Goal: Contribute content: Add original content to the website for others to see

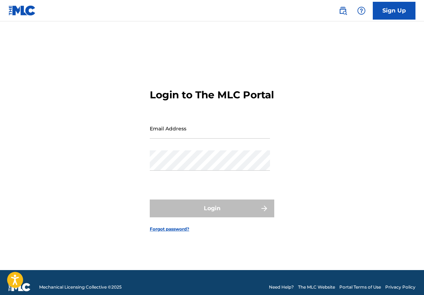
click at [205, 138] on input "Email Address" at bounding box center [210, 128] width 120 height 20
click at [174, 182] on div "Password" at bounding box center [210, 166] width 120 height 32
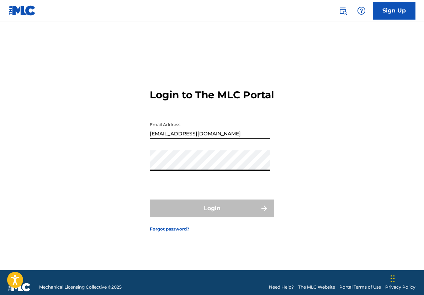
drag, startPoint x: 300, startPoint y: 165, endPoint x: 297, endPoint y: 141, distance: 24.0
click at [300, 165] on div "Login to The MLC Portal Email Address [EMAIL_ADDRESS][DOMAIN_NAME] Password Log…" at bounding box center [212, 154] width 424 height 230
click at [235, 138] on input "[EMAIL_ADDRESS][DOMAIN_NAME]" at bounding box center [210, 128] width 120 height 20
type input "k"
type input "l"
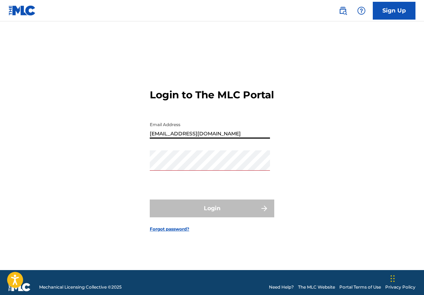
type input "[EMAIL_ADDRESS][DOMAIN_NAME]"
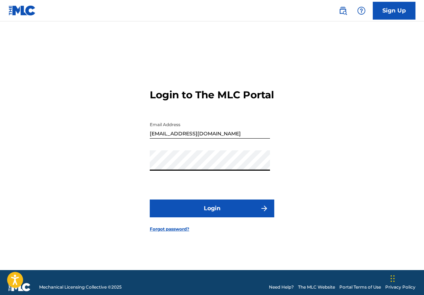
click at [244, 216] on button "Login" at bounding box center [212, 208] width 124 height 18
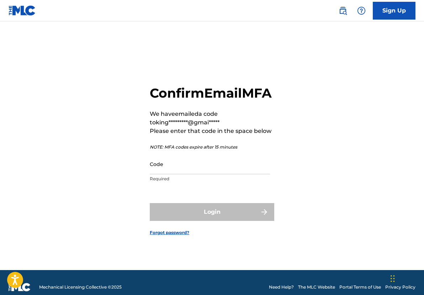
click at [179, 174] on input "Code" at bounding box center [210, 164] width 120 height 20
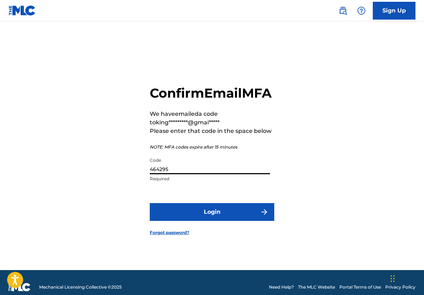
type input "464295"
click at [220, 219] on button "Login" at bounding box center [212, 212] width 124 height 18
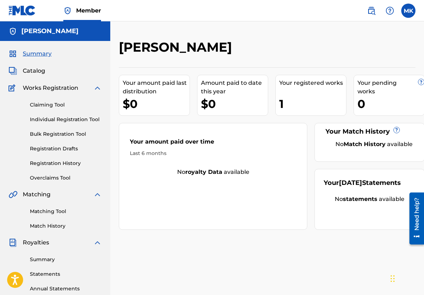
click at [63, 161] on link "Registration History" at bounding box center [66, 162] width 72 height 7
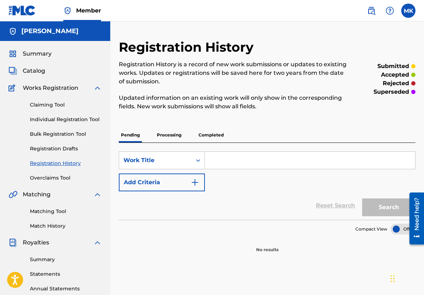
click at [211, 136] on p "Completed" at bounding box center [211, 134] width 30 height 15
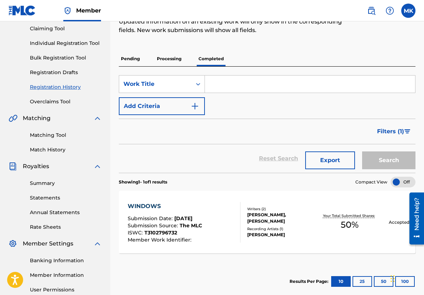
scroll to position [36, 0]
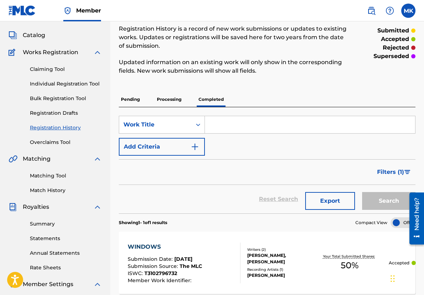
click at [82, 82] on link "Individual Registration Tool" at bounding box center [66, 83] width 72 height 7
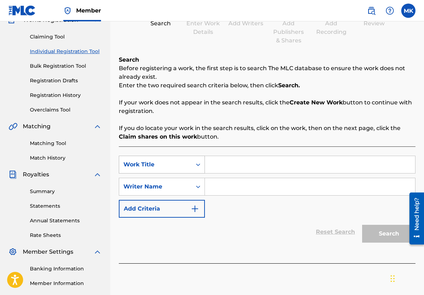
scroll to position [71, 0]
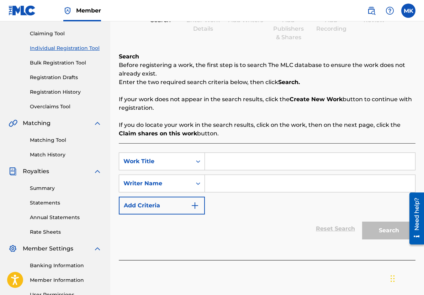
click at [223, 165] on input "Search Form" at bounding box center [310, 161] width 210 height 17
type input "Nothing Compares To You"
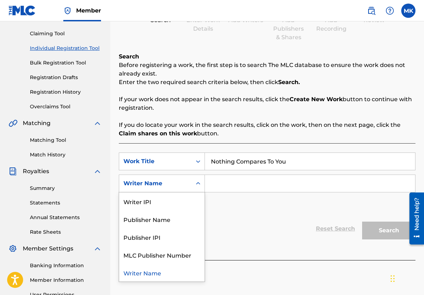
click at [203, 187] on div "Search Form" at bounding box center [198, 183] width 13 height 13
click at [199, 183] on icon "Search Form" at bounding box center [198, 183] width 4 height 2
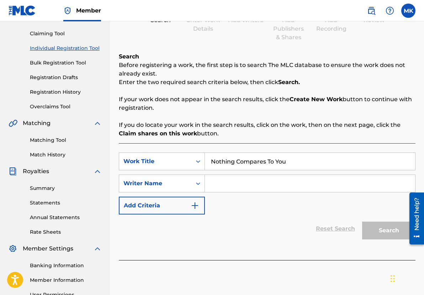
click at [197, 179] on div "Search Form" at bounding box center [198, 183] width 13 height 13
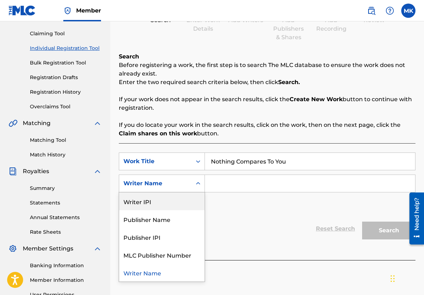
click at [150, 202] on div "Writer IPI" at bounding box center [161, 201] width 85 height 18
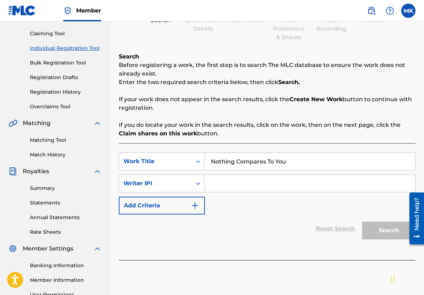
click at [221, 183] on input "Search Form" at bounding box center [310, 183] width 210 height 17
paste input "00382635445"
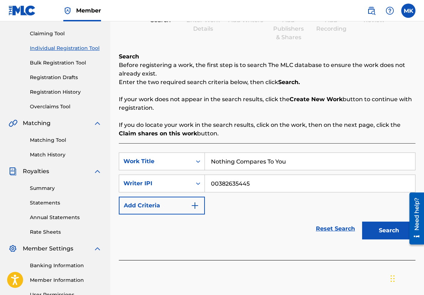
click at [222, 183] on input "00382635445" at bounding box center [310, 183] width 210 height 17
type input "00382635445"
click at [246, 206] on div "SearchWithCriteria1d521a5c-bbda-4848-af67-a5a764a6845f Work Title Nothing Compa…" at bounding box center [267, 183] width 297 height 62
click at [384, 231] on button "Search" at bounding box center [388, 230] width 53 height 18
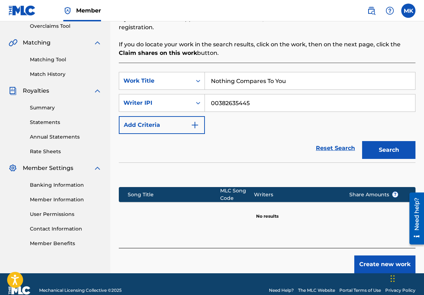
scroll to position [164, 0]
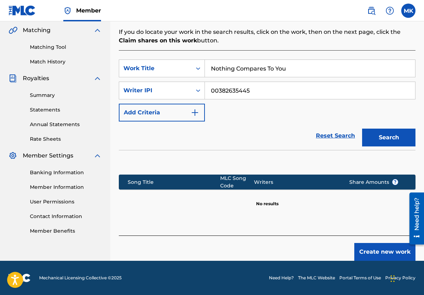
click at [377, 251] on button "Create new work" at bounding box center [384, 252] width 61 height 18
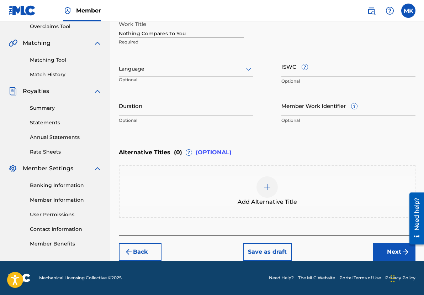
click at [202, 73] on div at bounding box center [186, 68] width 134 height 9
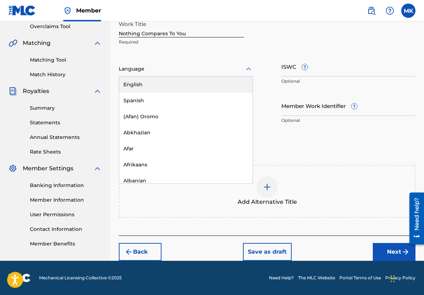
click at [142, 84] on div "English" at bounding box center [185, 84] width 133 height 16
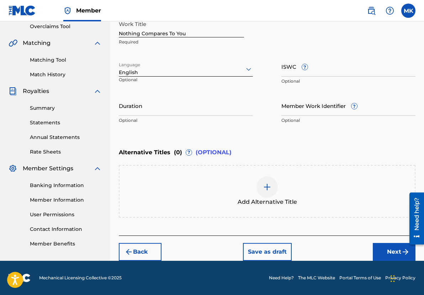
click at [319, 70] on input "ISWC ?" at bounding box center [348, 66] width 134 height 20
paste input "QZMHL2295871"
type input "QZMHL2295871"
click at [293, 70] on input "ISWC ?" at bounding box center [348, 66] width 134 height 20
paste input "T-310.027.544-9"
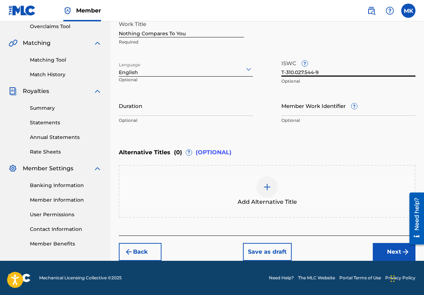
type input "T-310.027.544-9"
click at [379, 252] on button "Next" at bounding box center [394, 252] width 43 height 18
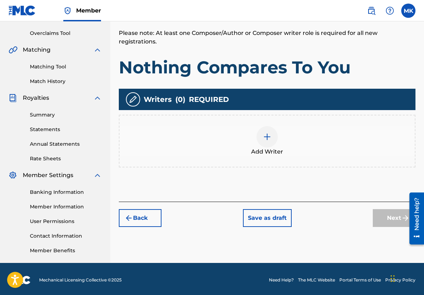
scroll to position [147, 0]
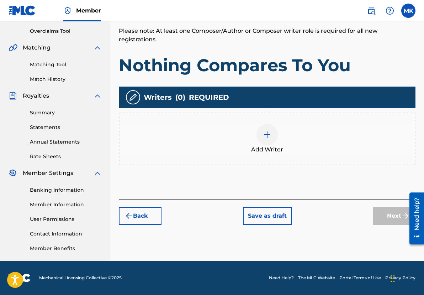
click at [265, 130] on img at bounding box center [267, 134] width 9 height 9
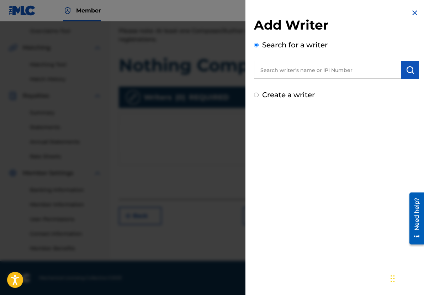
click at [313, 70] on input "text" at bounding box center [327, 70] width 147 height 18
paste input "00382635445"
click at [408, 77] on button "submit" at bounding box center [410, 70] width 18 height 18
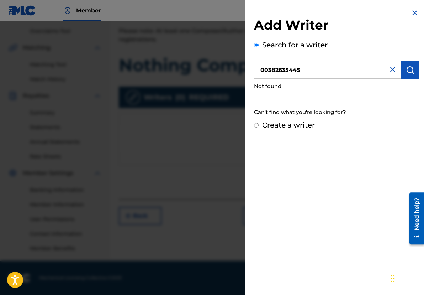
drag, startPoint x: 275, startPoint y: 72, endPoint x: 270, endPoint y: 73, distance: 4.3
click at [270, 73] on input "00382635445" at bounding box center [327, 70] width 147 height 18
drag, startPoint x: 270, startPoint y: 70, endPoint x: 276, endPoint y: 69, distance: 6.8
click at [261, 70] on input "00382635445" at bounding box center [327, 70] width 147 height 18
type input "00382635445"
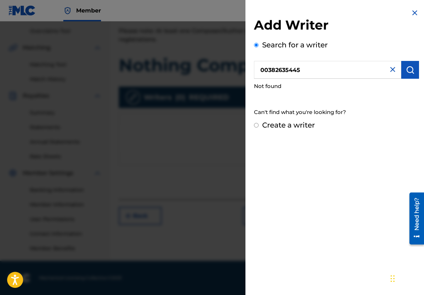
click at [410, 64] on button "submit" at bounding box center [410, 70] width 18 height 18
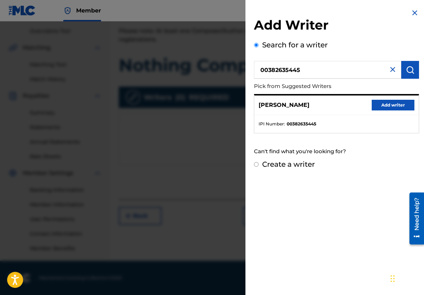
click at [386, 105] on button "Add writer" at bounding box center [393, 105] width 43 height 11
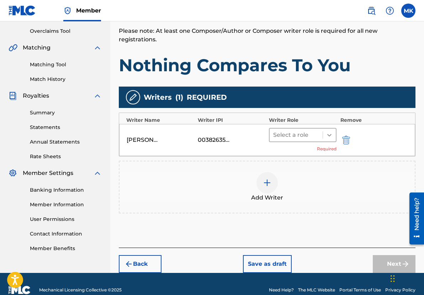
click at [327, 131] on icon at bounding box center [329, 134] width 7 height 7
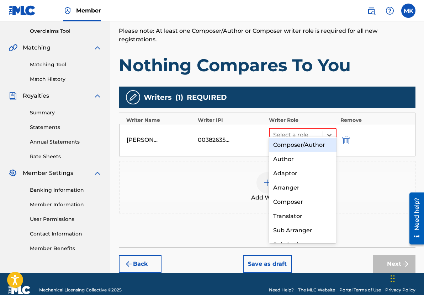
click at [315, 144] on div "Composer/Author" at bounding box center [303, 145] width 68 height 14
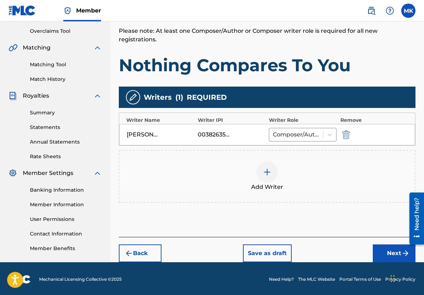
click at [386, 247] on button "Next" at bounding box center [394, 253] width 43 height 18
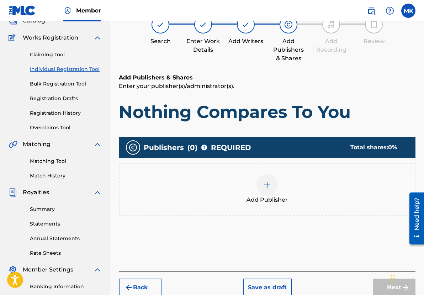
scroll to position [32, 0]
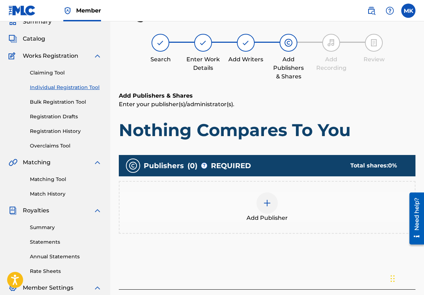
click at [265, 206] on img at bounding box center [267, 202] width 9 height 9
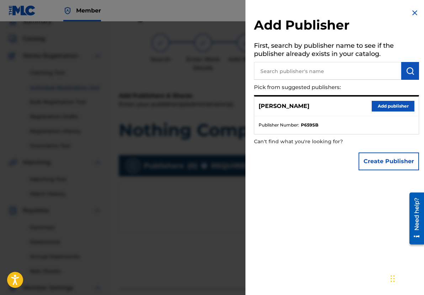
click at [300, 68] on input "text" at bounding box center [327, 71] width 147 height 18
type input "[PERSON_NAME]"
click at [403, 68] on button "submit" at bounding box center [410, 71] width 18 height 18
drag, startPoint x: 301, startPoint y: 128, endPoint x: 275, endPoint y: 129, distance: 26.3
click at [296, 128] on ul "Publisher Number : P659SB" at bounding box center [336, 125] width 164 height 18
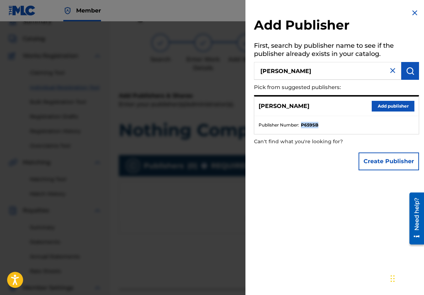
drag, startPoint x: 324, startPoint y: 124, endPoint x: 301, endPoint y: 126, distance: 23.9
click at [301, 126] on li "Publisher Number : P659SB" at bounding box center [337, 125] width 156 height 6
click at [218, 7] on nav "Member MK MK [PERSON_NAME] [PERSON_NAME][EMAIL_ADDRESS][DOMAIN_NAME] Notificati…" at bounding box center [212, 10] width 424 height 21
click at [412, 11] on img at bounding box center [414, 13] width 9 height 9
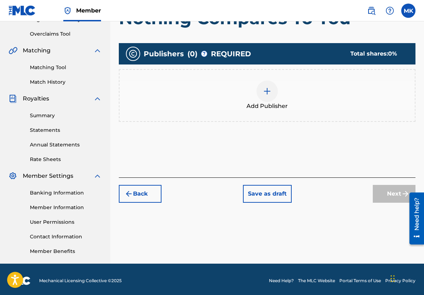
scroll to position [147, 0]
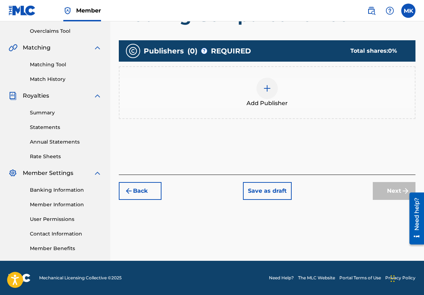
click at [259, 191] on button "Save as draft" at bounding box center [267, 191] width 49 height 18
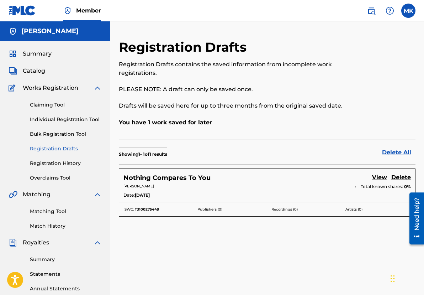
click at [60, 163] on link "Registration History" at bounding box center [66, 162] width 72 height 7
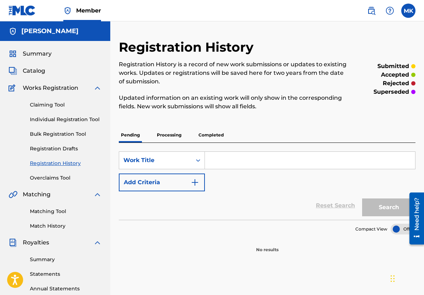
click at [212, 133] on p "Completed" at bounding box center [211, 134] width 30 height 15
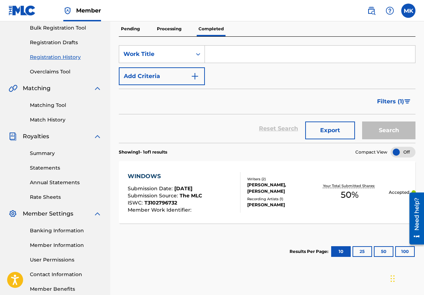
scroll to position [107, 0]
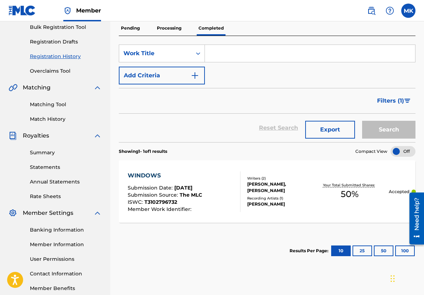
click at [275, 197] on div "Recording Artists ( 1 )" at bounding box center [279, 197] width 64 height 5
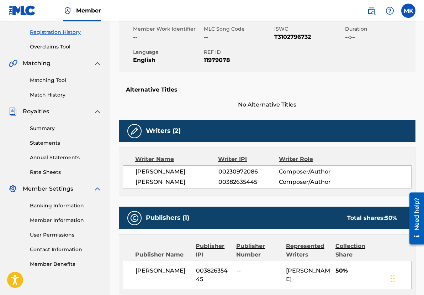
scroll to position [178, 0]
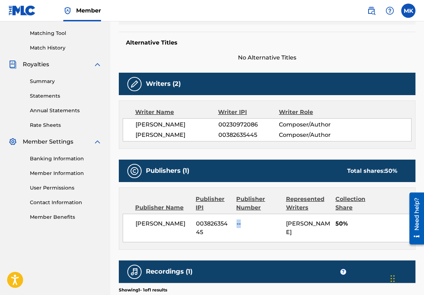
drag, startPoint x: 242, startPoint y: 223, endPoint x: 237, endPoint y: 225, distance: 5.4
click at [237, 225] on span "--" at bounding box center [259, 223] width 44 height 9
click at [210, 232] on span "00382635445" at bounding box center [213, 227] width 35 height 17
drag, startPoint x: 203, startPoint y: 233, endPoint x: 191, endPoint y: 226, distance: 14.4
click at [191, 226] on div "[PERSON_NAME] 00382635445 -- [PERSON_NAME] 50%" at bounding box center [267, 227] width 289 height 28
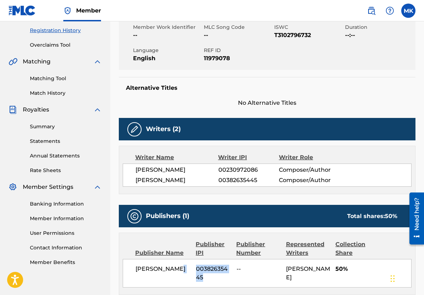
scroll to position [132, 0]
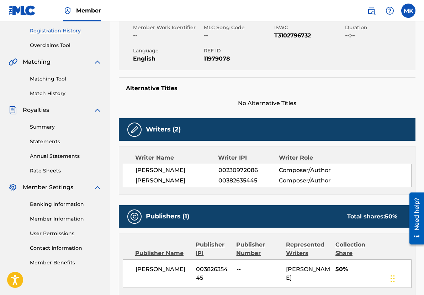
click at [336, 89] on h5 "Alternative Titles" at bounding box center [267, 88] width 282 height 7
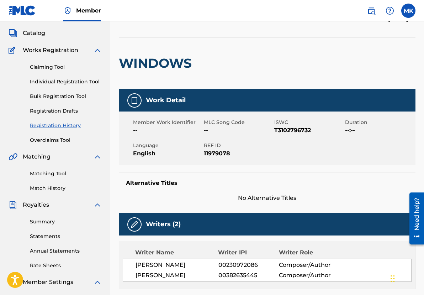
scroll to position [26, 0]
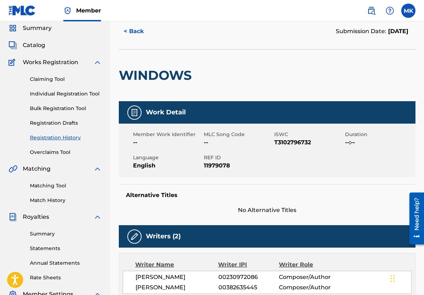
click at [58, 97] on link "Individual Registration Tool" at bounding box center [66, 93] width 72 height 7
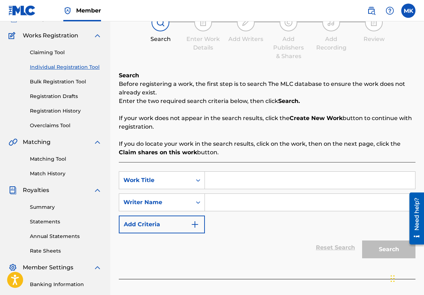
scroll to position [36, 0]
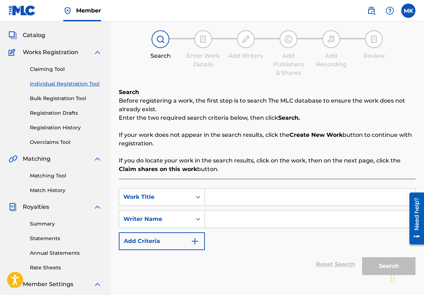
click at [39, 128] on link "Registration History" at bounding box center [66, 127] width 72 height 7
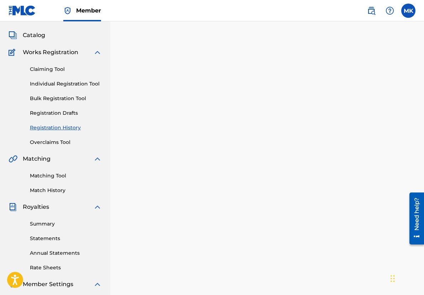
scroll to position [26, 0]
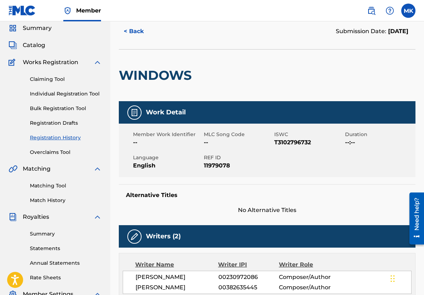
scroll to position [107, 0]
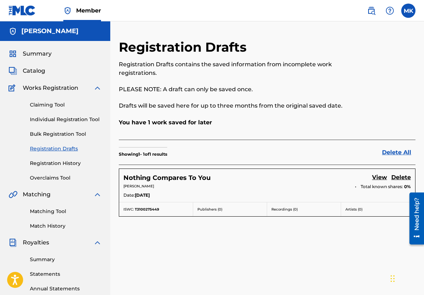
click at [380, 176] on link "View" at bounding box center [379, 178] width 15 height 10
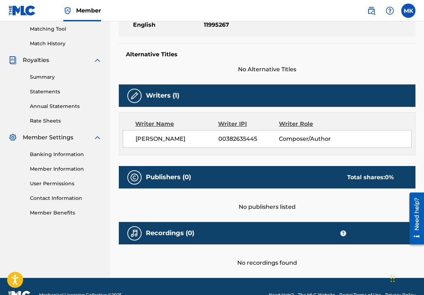
scroll to position [183, 0]
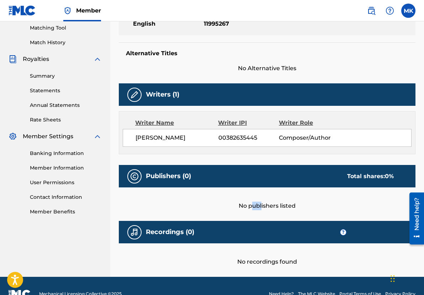
drag, startPoint x: 261, startPoint y: 180, endPoint x: 165, endPoint y: 180, distance: 95.7
click at [245, 187] on div "No publishers listed" at bounding box center [267, 198] width 297 height 23
click at [154, 172] on h5 "Publishers (0)" at bounding box center [168, 176] width 45 height 8
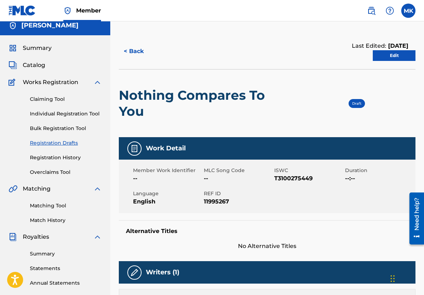
scroll to position [0, 0]
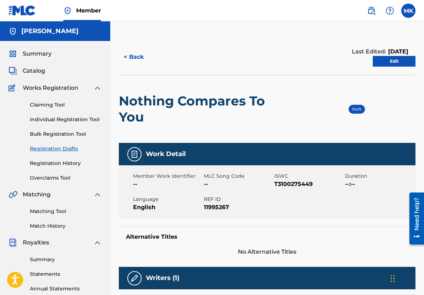
click at [395, 65] on link "Edit" at bounding box center [394, 61] width 43 height 11
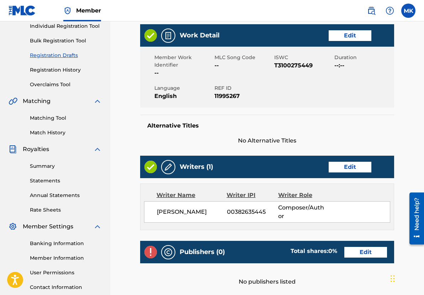
scroll to position [142, 0]
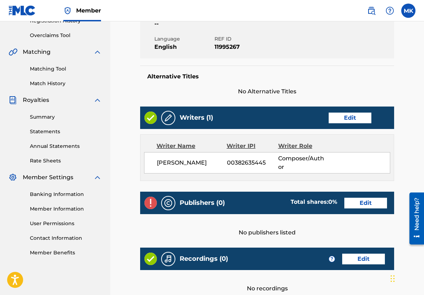
click at [361, 199] on link "Edit" at bounding box center [365, 202] width 43 height 11
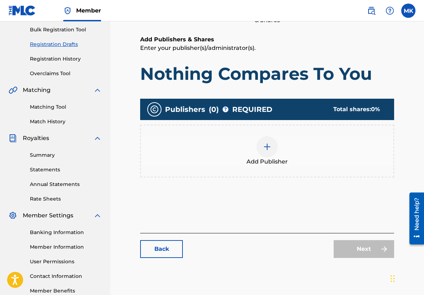
scroll to position [107, 0]
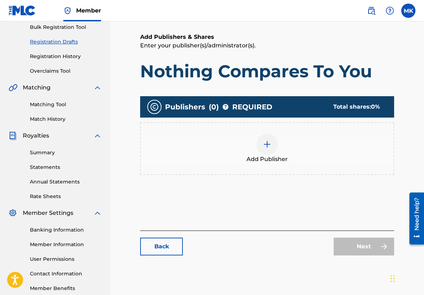
click at [267, 147] on img at bounding box center [267, 144] width 9 height 9
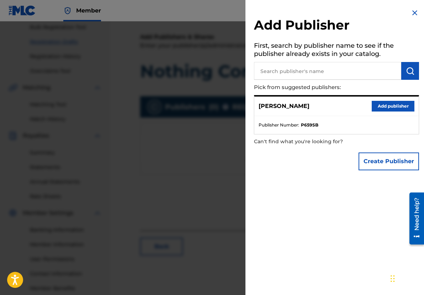
click at [372, 110] on button "Add publisher" at bounding box center [393, 106] width 43 height 11
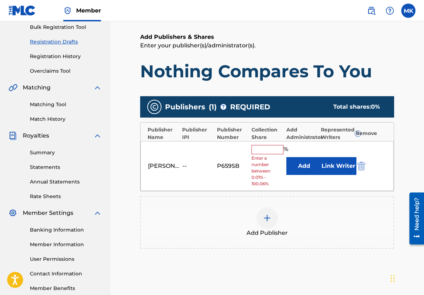
drag, startPoint x: 236, startPoint y: 164, endPoint x: 224, endPoint y: 165, distance: 11.4
click at [224, 165] on div "P659SB" at bounding box center [233, 165] width 32 height 9
click at [364, 164] on img "submit" at bounding box center [361, 165] width 8 height 9
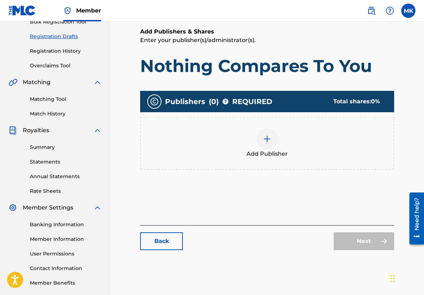
scroll to position [147, 0]
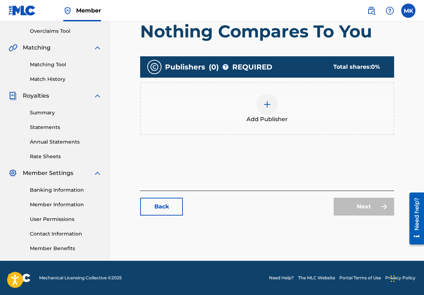
click at [155, 208] on link "Back" at bounding box center [161, 206] width 43 height 18
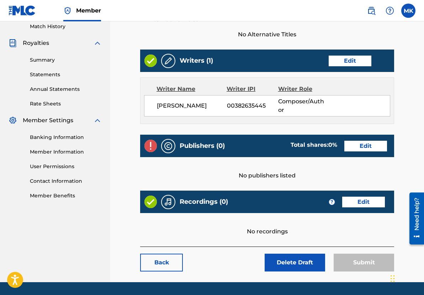
scroll to position [221, 0]
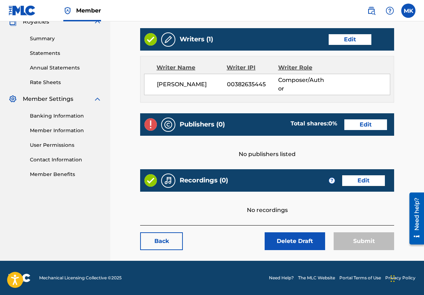
click at [166, 240] on link "Back" at bounding box center [161, 241] width 43 height 18
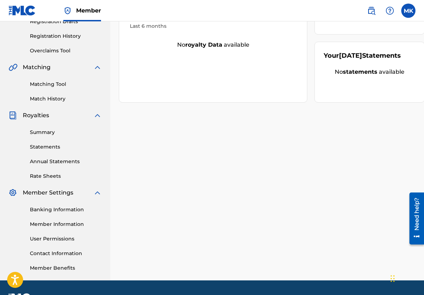
scroll to position [147, 0]
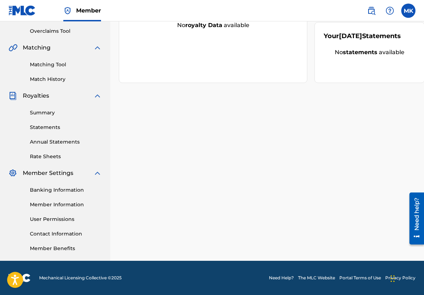
click at [63, 204] on link "Member Information" at bounding box center [66, 204] width 72 height 7
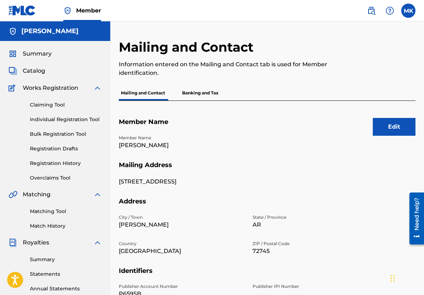
click at [211, 94] on p "Banking and Tax" at bounding box center [200, 92] width 41 height 15
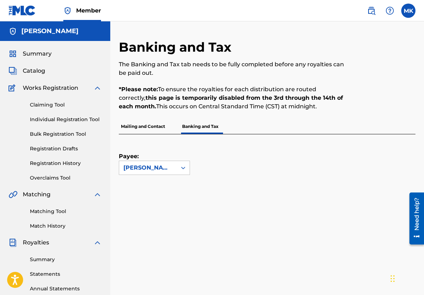
click at [146, 127] on p "Mailing and Contact" at bounding box center [143, 126] width 48 height 15
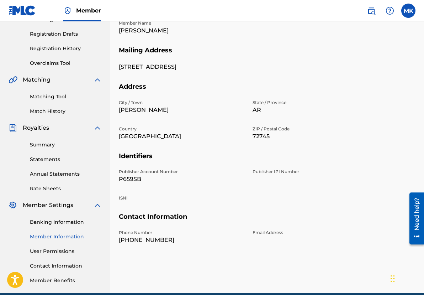
scroll to position [147, 0]
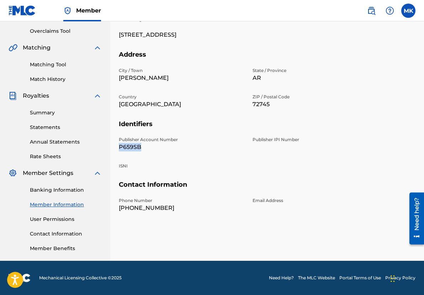
drag, startPoint x: 148, startPoint y: 147, endPoint x: 117, endPoint y: 148, distance: 31.0
click at [117, 148] on div "Mailing and Contact Information entered on the Mailing and Contact tab is used …" at bounding box center [267, 77] width 314 height 368
copy p "P659SB"
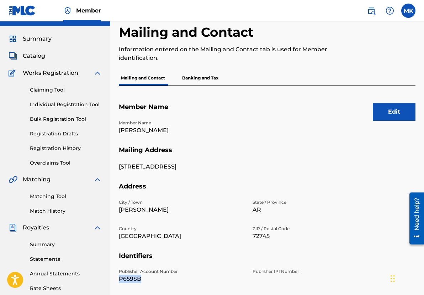
scroll to position [4, 0]
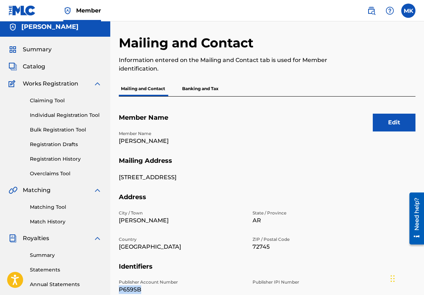
click at [60, 145] on link "Registration Drafts" at bounding box center [66, 144] width 72 height 7
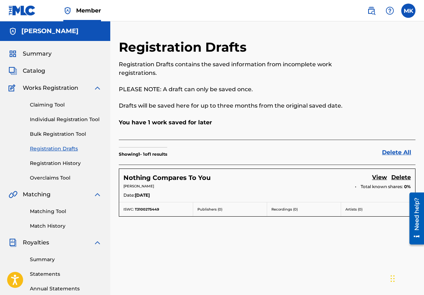
click at [381, 177] on link "View" at bounding box center [379, 178] width 15 height 10
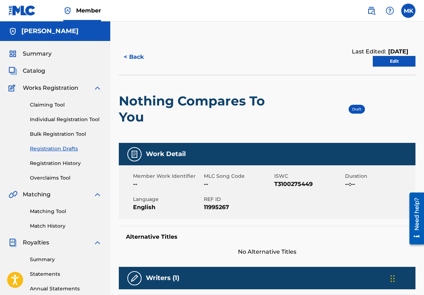
click at [394, 63] on link "Edit" at bounding box center [394, 61] width 43 height 11
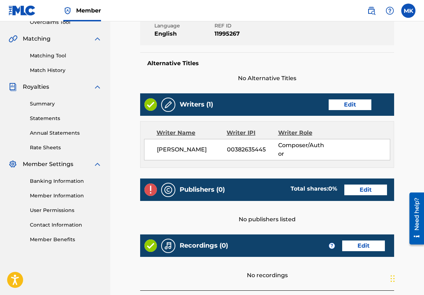
scroll to position [178, 0]
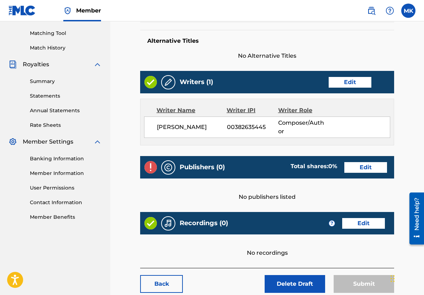
click at [365, 163] on link "Edit" at bounding box center [365, 167] width 43 height 11
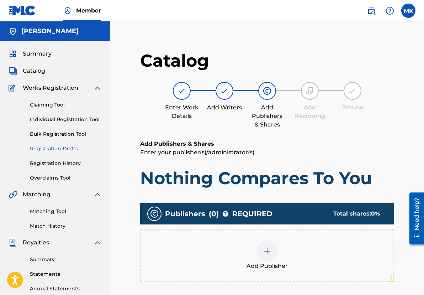
click at [270, 261] on span "Add Publisher" at bounding box center [266, 265] width 41 height 9
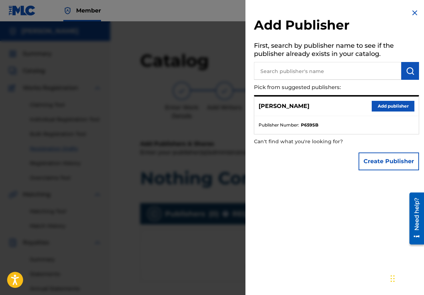
click at [399, 106] on button "Add publisher" at bounding box center [393, 106] width 43 height 11
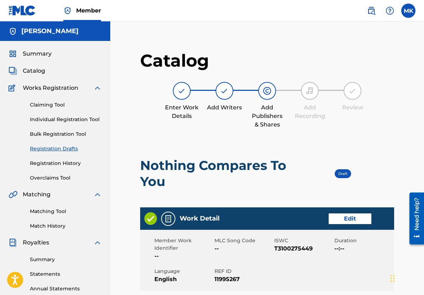
scroll to position [178, 0]
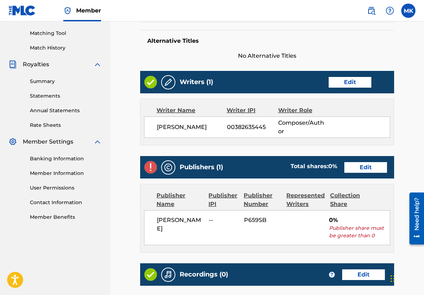
click at [383, 167] on link "Edit" at bounding box center [365, 167] width 43 height 11
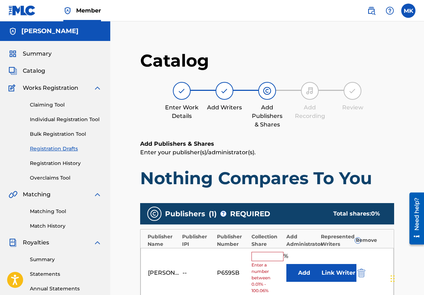
click at [365, 272] on img "submit" at bounding box center [361, 272] width 8 height 9
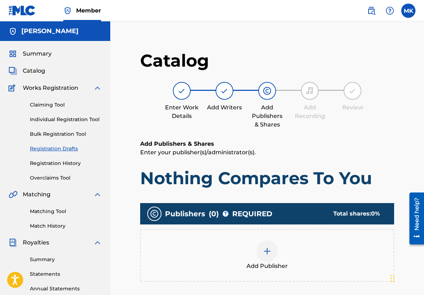
click at [263, 250] on img at bounding box center [267, 250] width 9 height 9
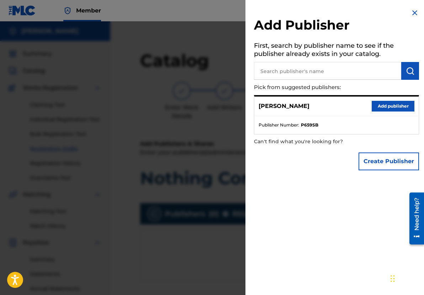
click at [297, 69] on input "text" at bounding box center [327, 71] width 147 height 18
paste input "P659SB"
type input "P659SB"
click at [407, 70] on img "submit" at bounding box center [410, 71] width 9 height 9
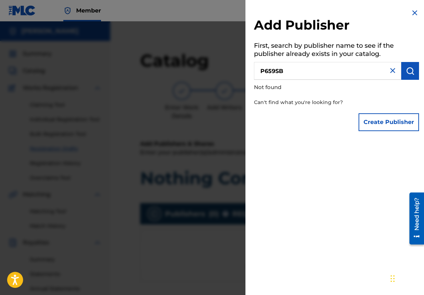
click at [290, 69] on input "P659SB" at bounding box center [327, 71] width 147 height 18
drag, startPoint x: 297, startPoint y: 71, endPoint x: 260, endPoint y: 75, distance: 37.9
click at [270, 75] on input "P659SB" at bounding box center [327, 71] width 147 height 18
drag, startPoint x: 264, startPoint y: 73, endPoint x: 256, endPoint y: 73, distance: 7.9
click at [263, 73] on input "P659SB" at bounding box center [327, 71] width 147 height 18
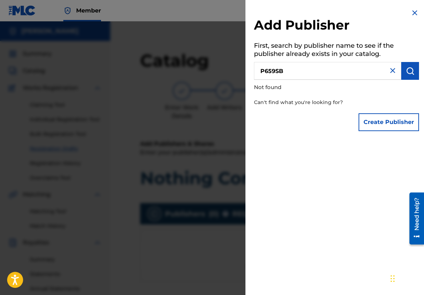
drag, startPoint x: 259, startPoint y: 70, endPoint x: 269, endPoint y: 73, distance: 9.8
click at [266, 72] on input "P659SB" at bounding box center [327, 71] width 147 height 18
click at [409, 68] on img "submit" at bounding box center [410, 71] width 9 height 9
drag, startPoint x: 323, startPoint y: 75, endPoint x: 223, endPoint y: 79, distance: 99.7
click at [223, 79] on div "Add Publisher First, search by publisher name to see if the publisher already e…" at bounding box center [212, 157] width 424 height 273
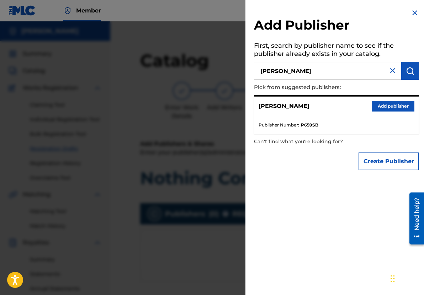
drag, startPoint x: 308, startPoint y: 71, endPoint x: 223, endPoint y: 82, distance: 86.1
click at [223, 82] on div "Add Publisher First, search by publisher name to see if the publisher already e…" at bounding box center [212, 157] width 424 height 273
paste input "P659SB"
type input "P659SB"
click at [384, 106] on button "Add publisher" at bounding box center [393, 106] width 43 height 11
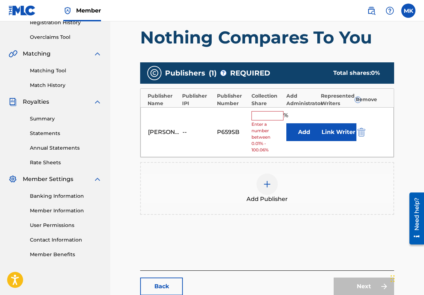
scroll to position [142, 0]
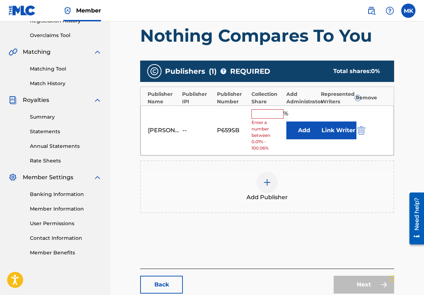
click at [258, 111] on input "text" at bounding box center [267, 113] width 32 height 9
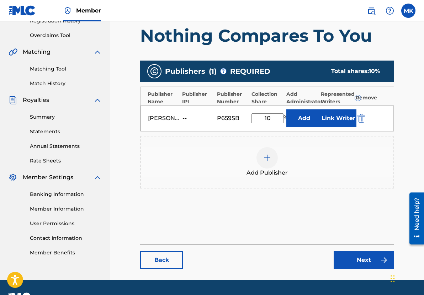
type input "1"
click at [383, 111] on div "[PERSON_NAME] -- P659SB 100.06 % Add Link Writer" at bounding box center [267, 118] width 253 height 26
click at [299, 120] on button "Add" at bounding box center [304, 118] width 36 height 18
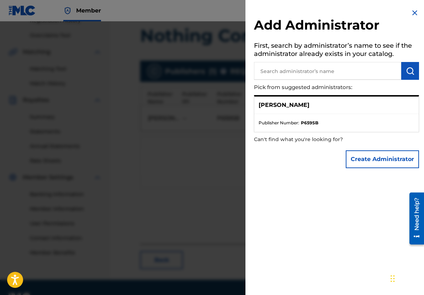
click at [412, 8] on div "Add Administrator First, search by administrator’s name to see if the administr…" at bounding box center [336, 90] width 182 height 180
click at [412, 11] on img at bounding box center [414, 13] width 9 height 9
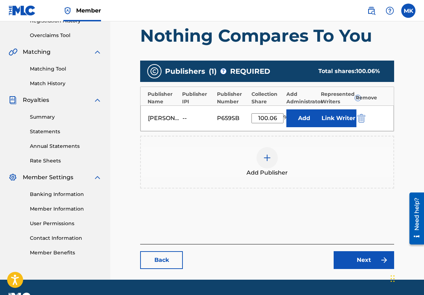
click at [324, 157] on div "Add Publisher" at bounding box center [267, 162] width 253 height 30
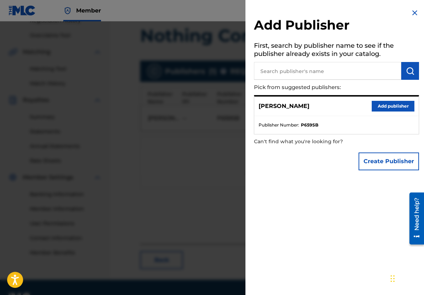
click at [412, 12] on img at bounding box center [414, 13] width 9 height 9
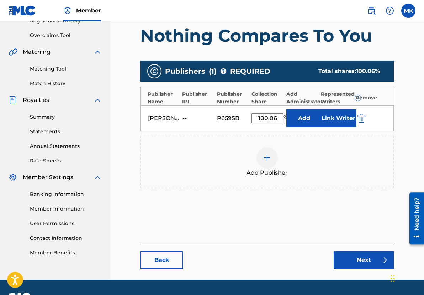
click at [269, 267] on div "Back Next" at bounding box center [267, 256] width 254 height 25
click at [348, 257] on button "Next" at bounding box center [364, 260] width 60 height 18
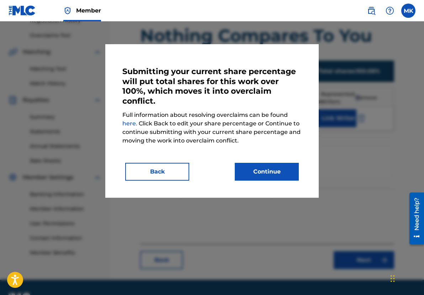
click at [173, 176] on button "Back" at bounding box center [157, 172] width 64 height 18
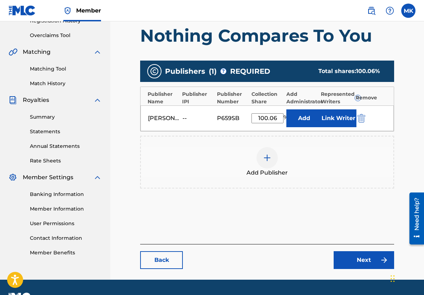
drag, startPoint x: 277, startPoint y: 117, endPoint x: 227, endPoint y: 119, distance: 50.2
click at [227, 119] on div "[PERSON_NAME] -- P659SB 100.06 % Add Link Writer" at bounding box center [267, 118] width 253 height 26
type input "100.00"
click at [314, 227] on div "Add Publishers & Shares Enter your publisher(s)/administrator(s). Nothing Compa…" at bounding box center [267, 120] width 254 height 246
click at [368, 260] on link "Next" at bounding box center [364, 260] width 60 height 18
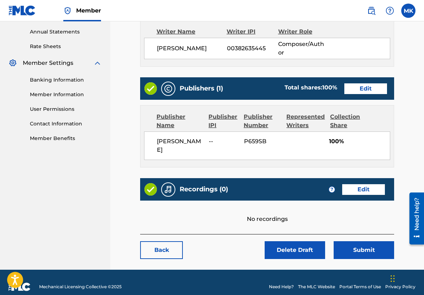
scroll to position [257, 0]
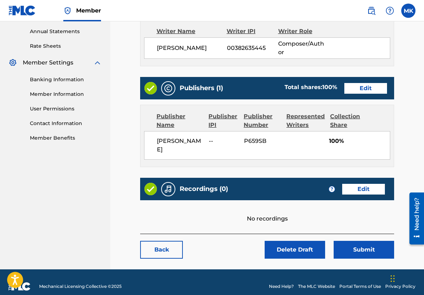
click at [367, 184] on link "Edit" at bounding box center [363, 189] width 43 height 11
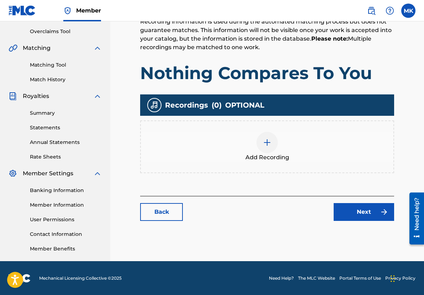
scroll to position [147, 0]
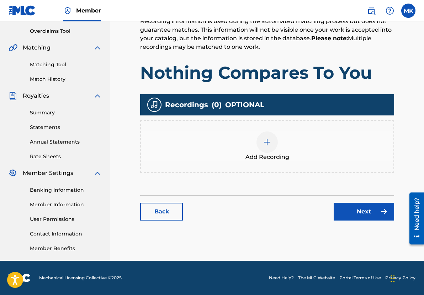
click at [270, 149] on div at bounding box center [266, 141] width 21 height 21
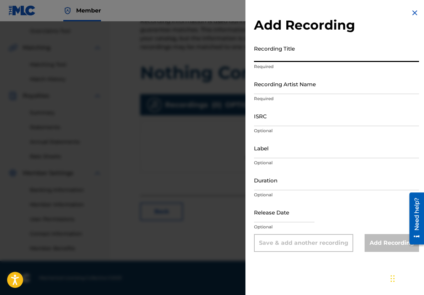
click at [299, 53] on input "Recording Title" at bounding box center [336, 52] width 165 height 20
type input "Nothing Compares To You"
click at [313, 91] on input "Recording Artist Name" at bounding box center [336, 84] width 165 height 20
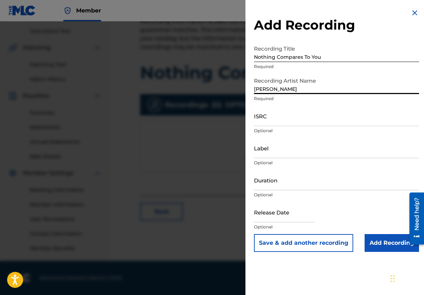
type input "[PERSON_NAME]"
click at [264, 121] on input "ISRC" at bounding box center [336, 116] width 165 height 20
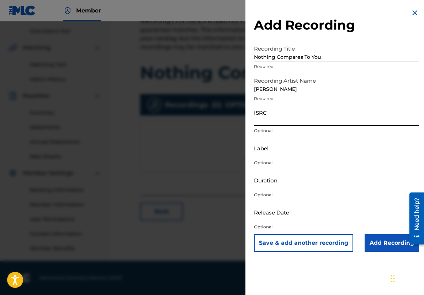
paste input "QZMHL2295871"
type input "QZMHL2295871"
click at [297, 215] on input "text" at bounding box center [284, 212] width 60 height 20
select select "7"
select select "2025"
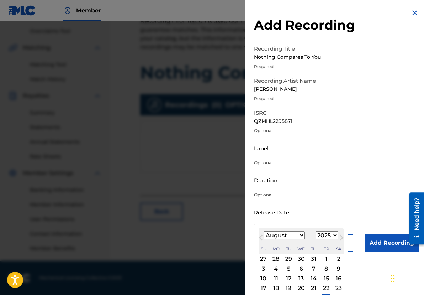
click at [299, 234] on select "January February March April May June July August September October November De…" at bounding box center [284, 235] width 41 height 8
select select "6"
click at [264, 231] on select "January February March April May June July August September October November De…" at bounding box center [284, 235] width 41 height 8
drag, startPoint x: 289, startPoint y: 258, endPoint x: 309, endPoint y: 245, distance: 23.7
click at [291, 256] on div "1" at bounding box center [288, 258] width 9 height 9
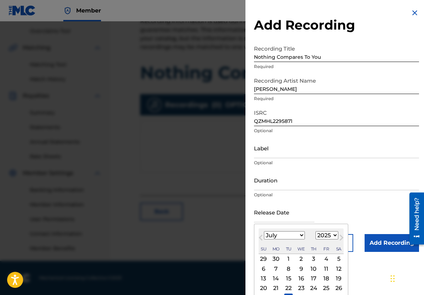
type input "[DATE]"
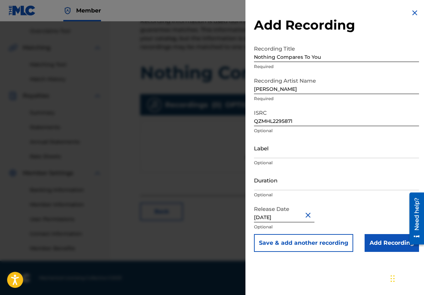
click at [286, 217] on input "[DATE]" at bounding box center [284, 212] width 60 height 20
select select "6"
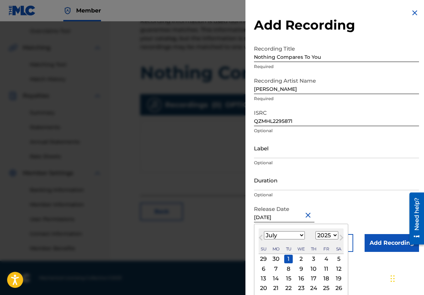
click at [334, 236] on select "1899 1900 1901 1902 1903 1904 1905 1906 1907 1908 1909 1910 1911 1912 1913 1914…" at bounding box center [327, 235] width 23 height 8
select select "2022"
click at [316, 231] on select "1899 1900 1901 1902 1903 1904 1905 1906 1907 1908 1909 1910 1911 1912 1913 1914…" at bounding box center [327, 235] width 23 height 8
click at [325, 259] on div "1" at bounding box center [326, 258] width 9 height 9
type input "[DATE]"
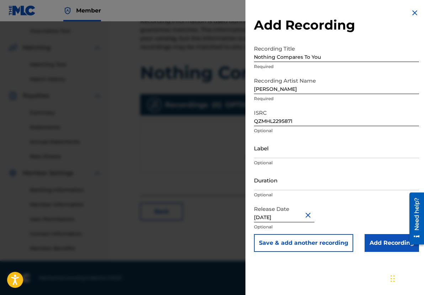
click at [346, 198] on div "Duration Optional" at bounding box center [336, 186] width 165 height 32
click at [375, 245] on input "Add Recording" at bounding box center [392, 243] width 54 height 18
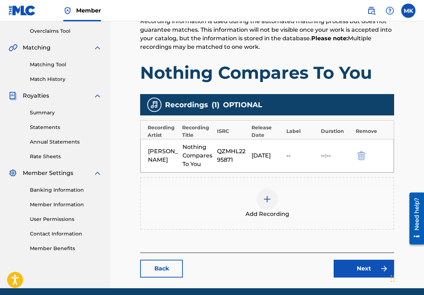
click at [345, 266] on link "Next" at bounding box center [364, 268] width 60 height 18
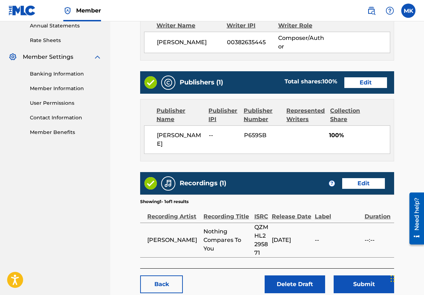
scroll to position [297, 0]
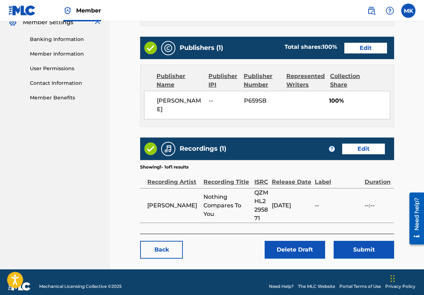
click at [381, 244] on button "Submit" at bounding box center [364, 249] width 60 height 18
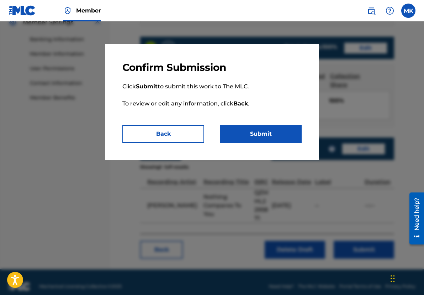
click at [265, 138] on button "Submit" at bounding box center [261, 134] width 82 height 18
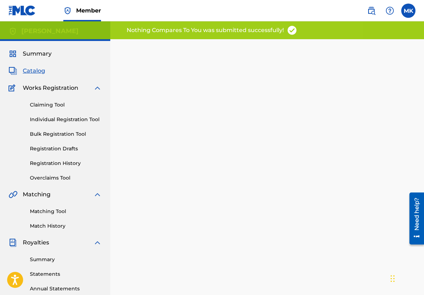
click at [55, 211] on link "Matching Tool" at bounding box center [66, 210] width 72 height 7
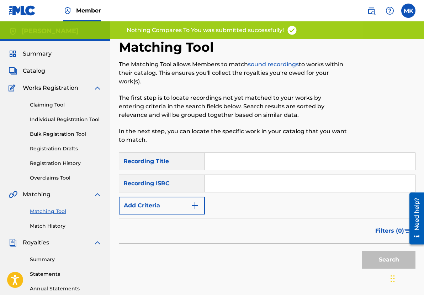
click at [235, 160] on input "Search Form" at bounding box center [310, 161] width 210 height 17
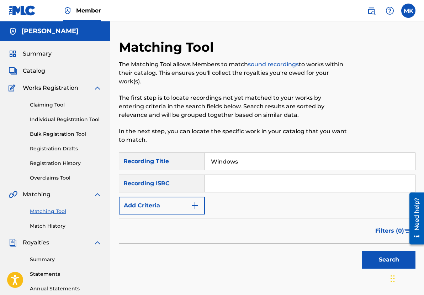
type input "Windows"
paste input "QZS632227779"
type input "QZS632227779"
click at [387, 258] on button "Search" at bounding box center [388, 259] width 53 height 18
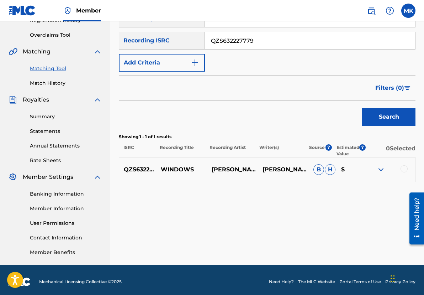
scroll to position [147, 0]
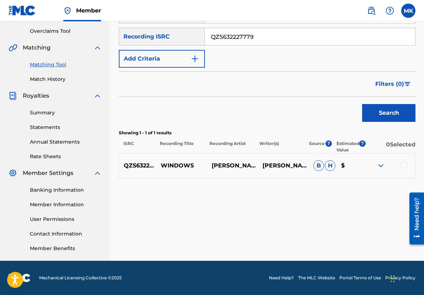
click at [403, 160] on div "QZS632227779 WINDOWS [PERSON_NAME] [PERSON_NAME], [PERSON_NAME] [PERSON_NAME] $" at bounding box center [267, 165] width 297 height 25
click at [403, 165] on div at bounding box center [404, 164] width 7 height 7
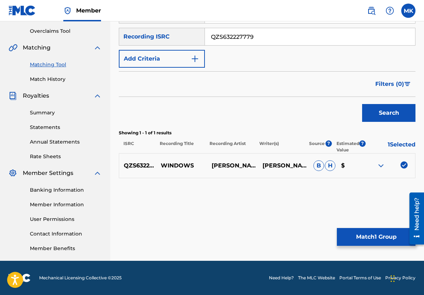
click at [379, 166] on img at bounding box center [381, 165] width 9 height 9
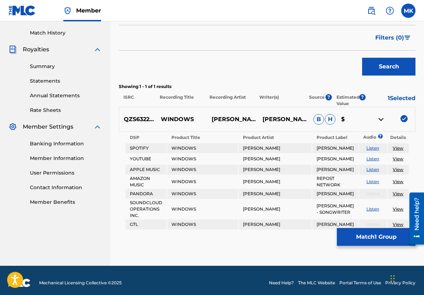
scroll to position [198, 0]
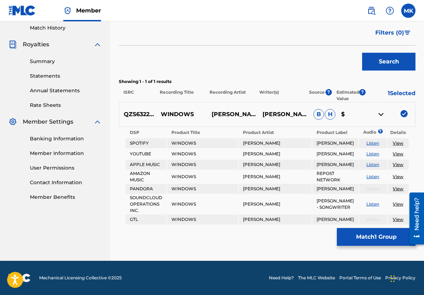
click at [257, 243] on div "Matching Tool The Matching Tool allows Members to match sound recordings to wor…" at bounding box center [267, 50] width 297 height 419
click at [377, 238] on button "Match 1 Group" at bounding box center [376, 237] width 79 height 18
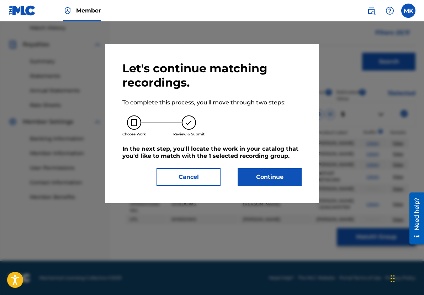
click at [280, 177] on button "Continue" at bounding box center [270, 177] width 64 height 18
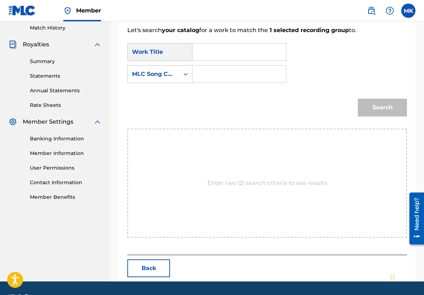
click at [207, 50] on input "Search Form" at bounding box center [238, 51] width 81 height 17
type input "Windows"
click at [224, 112] on div "Search" at bounding box center [267, 109] width 280 height 37
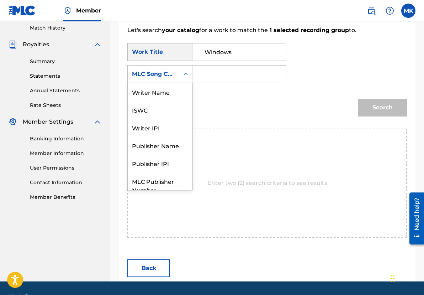
click at [185, 77] on icon "Search Form" at bounding box center [185, 73] width 7 height 7
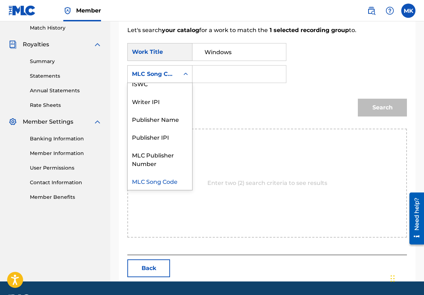
scroll to position [0, 0]
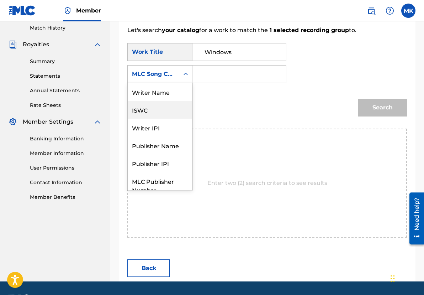
click at [148, 109] on div "ISWC" at bounding box center [160, 110] width 64 height 18
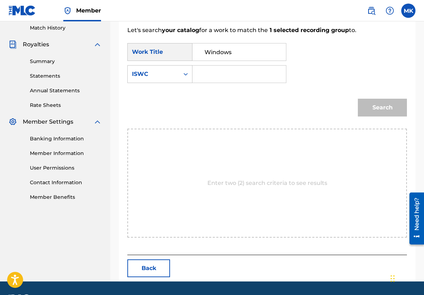
paste input "T-310.027.544-9"
click at [205, 74] on input "T-310.027.544-9" at bounding box center [238, 73] width 81 height 17
click at [277, 70] on input "T-310.027.544-9" at bounding box center [238, 73] width 81 height 17
type input "T-310.027.544-9"
click at [391, 105] on button "Search" at bounding box center [382, 108] width 49 height 18
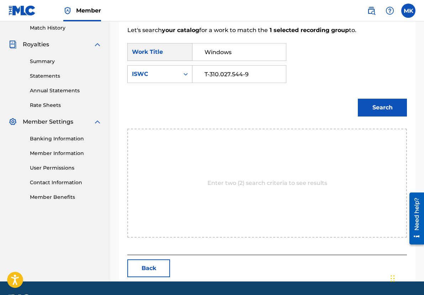
scroll to position [147, 0]
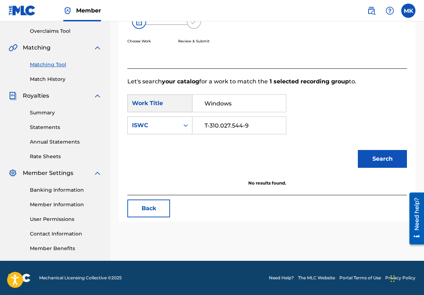
click at [275, 170] on div "Search" at bounding box center [267, 161] width 280 height 37
click at [244, 100] on input "Windows" at bounding box center [238, 103] width 81 height 17
click at [203, 101] on input "Windows" at bounding box center [238, 103] width 81 height 17
click at [221, 117] on strong "windows" at bounding box center [218, 119] width 27 height 7
type input "windows"
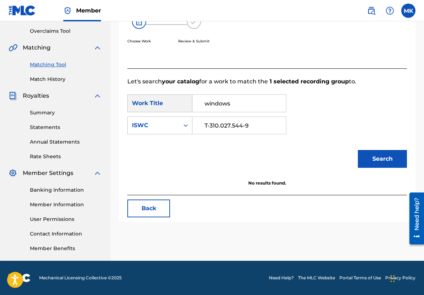
click at [392, 161] on button "Search" at bounding box center [382, 159] width 49 height 18
drag, startPoint x: 190, startPoint y: 107, endPoint x: 150, endPoint y: 107, distance: 39.5
click at [150, 107] on div "SearchWithCriteria1d521a5c-bbda-4848-af67-a5a764a6845f Work Title windows windo…" at bounding box center [206, 103] width 159 height 18
click at [188, 120] on div "Search Form" at bounding box center [185, 125] width 13 height 13
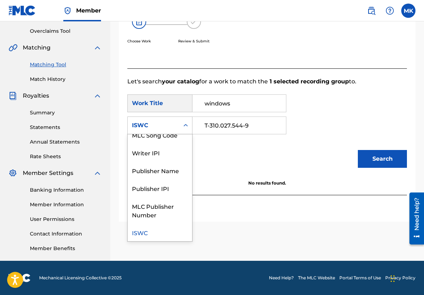
scroll to position [0, 0]
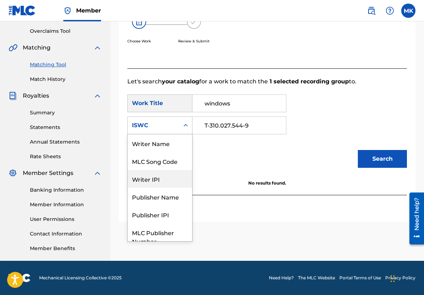
click at [154, 180] on div "Writer IPI" at bounding box center [160, 179] width 64 height 18
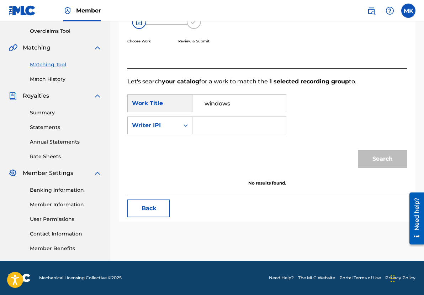
click at [230, 126] on input "Search Form" at bounding box center [238, 125] width 81 height 17
type input "00382635445"
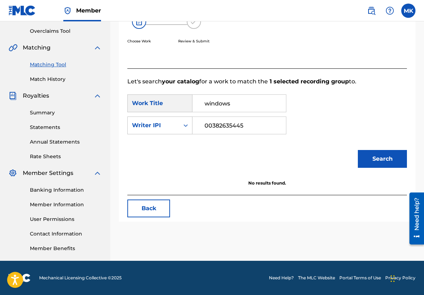
click at [339, 155] on div "Search" at bounding box center [267, 161] width 280 height 37
click at [210, 104] on input "windows" at bounding box center [238, 103] width 81 height 17
type input "Windows"
click at [326, 133] on div "SearchWithCriteria1d521a5c-bbda-4848-af67-a5a764a6845f Work Title Windows windo…" at bounding box center [267, 116] width 280 height 44
click at [388, 157] on button "Search" at bounding box center [382, 159] width 49 height 18
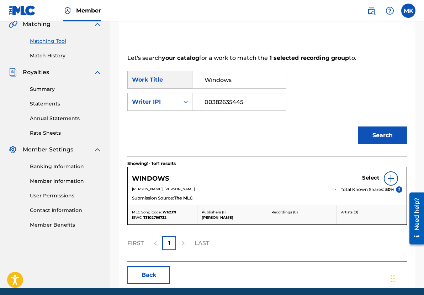
scroll to position [182, 0]
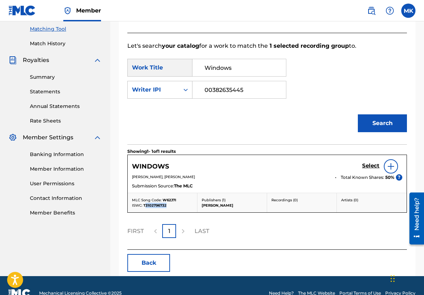
drag, startPoint x: 145, startPoint y: 205, endPoint x: 172, endPoint y: 207, distance: 27.1
click at [172, 207] on div "ISWC: T3102796732" at bounding box center [162, 204] width 61 height 5
drag, startPoint x: 250, startPoint y: 86, endPoint x: 223, endPoint y: 91, distance: 27.4
click at [235, 89] on input "00382635445" at bounding box center [238, 89] width 81 height 17
click at [186, 89] on icon "Search Form" at bounding box center [185, 89] width 7 height 7
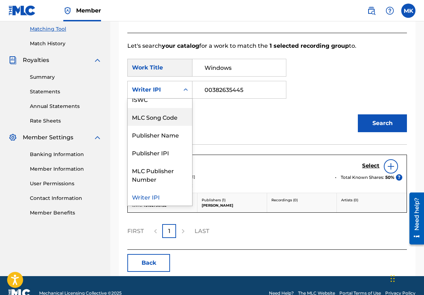
scroll to position [0, 0]
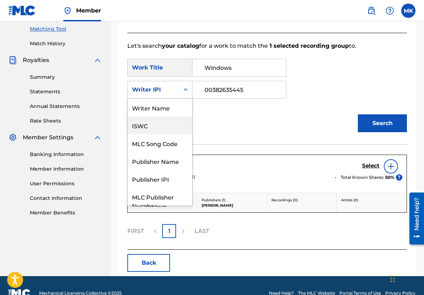
drag, startPoint x: 152, startPoint y: 125, endPoint x: 181, endPoint y: 115, distance: 31.3
click at [153, 124] on div "ISWC" at bounding box center [160, 125] width 64 height 18
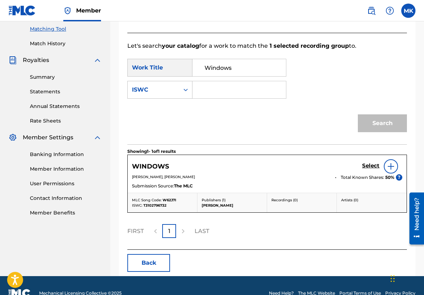
click at [240, 89] on input "Search Form" at bounding box center [238, 89] width 81 height 17
paste input "T-310.279.673-2"
click at [377, 122] on button "Search" at bounding box center [382, 123] width 49 height 18
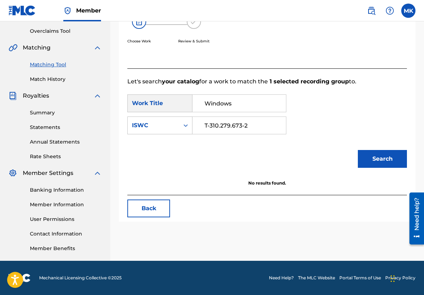
click at [256, 128] on input "T-310.279.673-2" at bounding box center [238, 125] width 81 height 17
click at [205, 125] on input "T-310.279.673-2" at bounding box center [238, 125] width 81 height 17
click at [250, 123] on input "T-310.279.673-2" at bounding box center [238, 125] width 81 height 17
click at [385, 157] on button "Search" at bounding box center [382, 159] width 49 height 18
click at [211, 127] on input "T-310.279.673-2" at bounding box center [238, 125] width 81 height 17
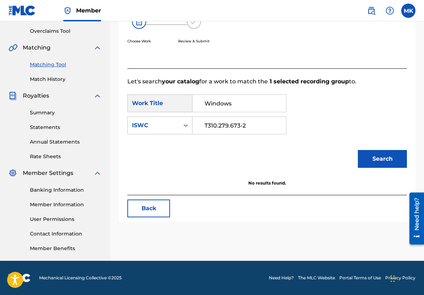
click at [218, 128] on input "T310.279.673-2" at bounding box center [238, 125] width 81 height 17
drag, startPoint x: 218, startPoint y: 123, endPoint x: 222, endPoint y: 127, distance: 5.1
click at [218, 124] on input "T310.279.673-2" at bounding box center [238, 125] width 81 height 17
click at [228, 127] on input "T310279.673-2" at bounding box center [238, 125] width 81 height 17
click at [240, 126] on input "T310279673-2" at bounding box center [238, 125] width 81 height 17
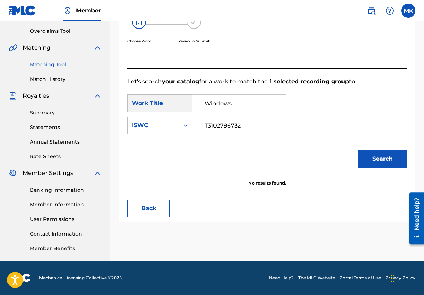
type input "T3102796732"
click at [339, 127] on div "SearchWithCriteria1d521a5c-bbda-4848-af67-a5a764a6845f Work Title Windows Searc…" at bounding box center [267, 116] width 280 height 44
click at [397, 162] on button "Search" at bounding box center [382, 159] width 49 height 18
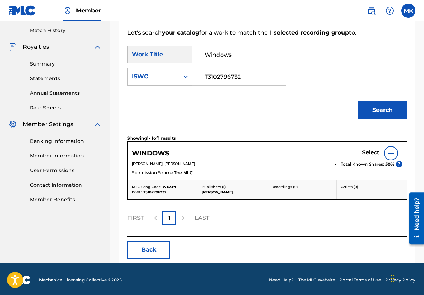
scroll to position [197, 0]
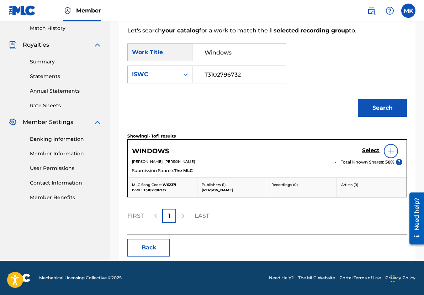
click at [392, 154] on img at bounding box center [391, 151] width 9 height 9
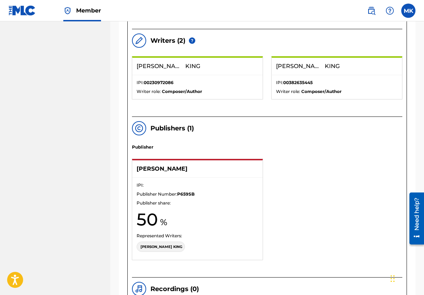
scroll to position [559, 0]
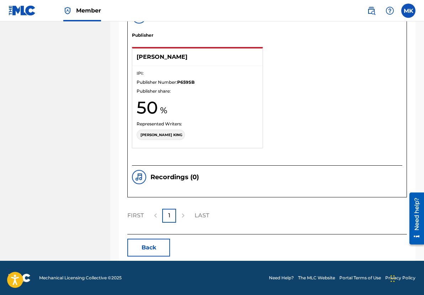
click at [139, 176] on img at bounding box center [139, 177] width 9 height 9
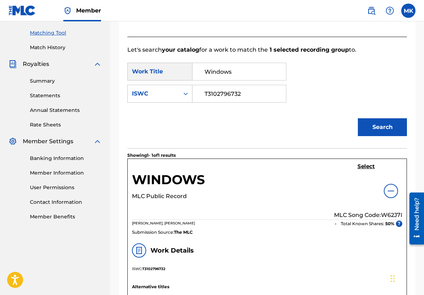
scroll to position [168, 0]
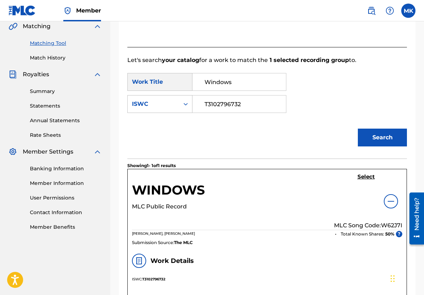
click at [390, 202] on img at bounding box center [391, 201] width 9 height 9
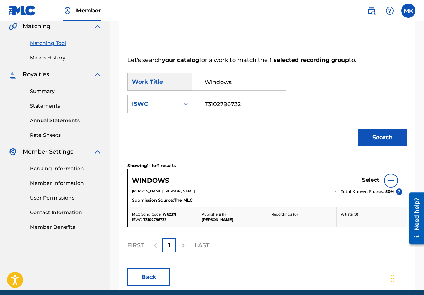
scroll to position [197, 0]
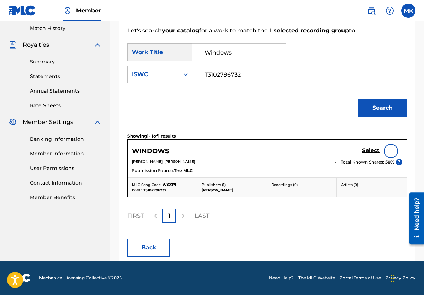
click at [190, 155] on div "WINDOWS Select" at bounding box center [267, 151] width 270 height 14
click at [156, 156] on div "WINDOWS Select" at bounding box center [267, 151] width 270 height 14
click at [394, 152] on img at bounding box center [391, 151] width 9 height 9
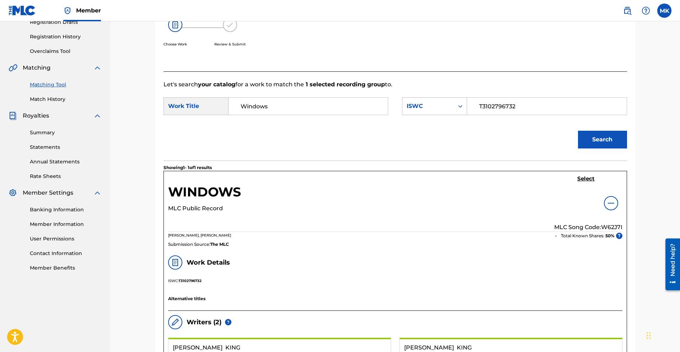
scroll to position [71, 0]
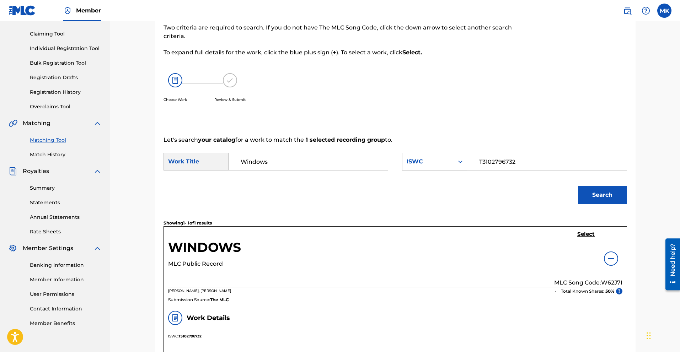
click at [424, 259] on img at bounding box center [611, 259] width 9 height 9
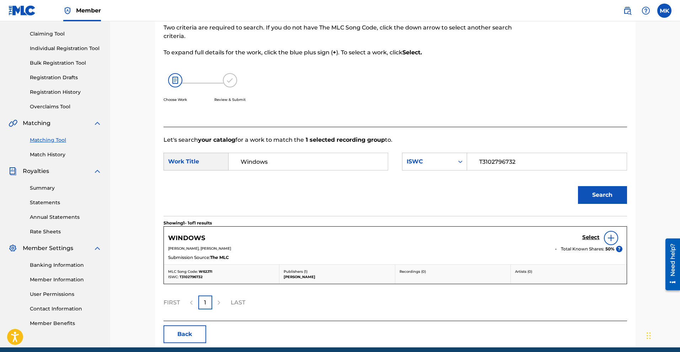
click at [424, 235] on h5 "Select" at bounding box center [591, 237] width 17 height 7
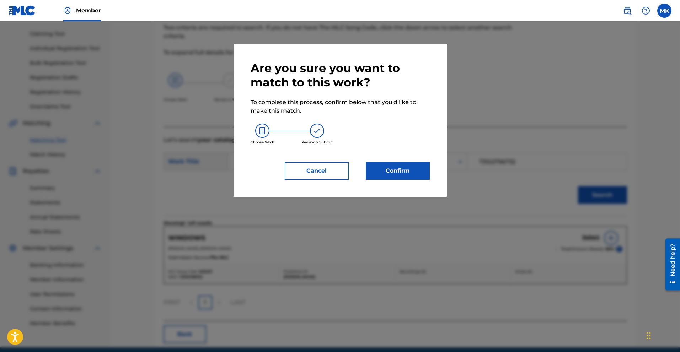
click at [397, 173] on button "Confirm" at bounding box center [398, 171] width 64 height 18
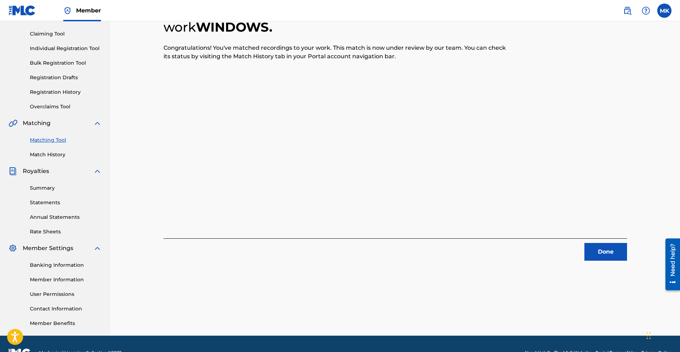
click at [424, 253] on button "Done" at bounding box center [606, 252] width 43 height 18
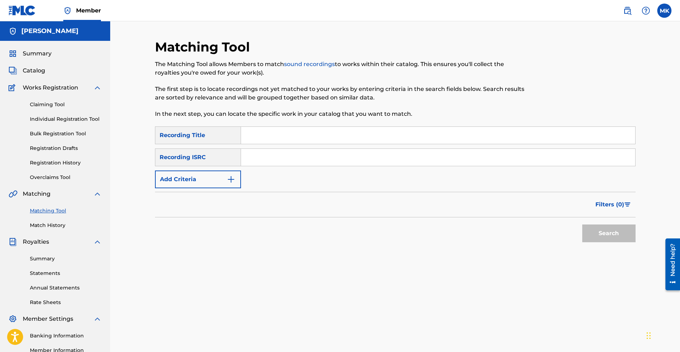
scroll to position [36, 0]
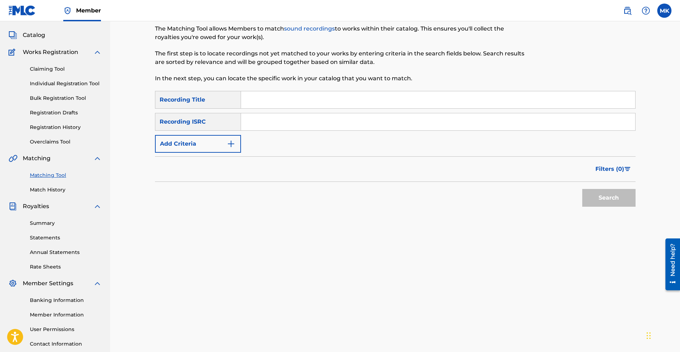
click at [53, 68] on link "Claiming Tool" at bounding box center [66, 68] width 72 height 7
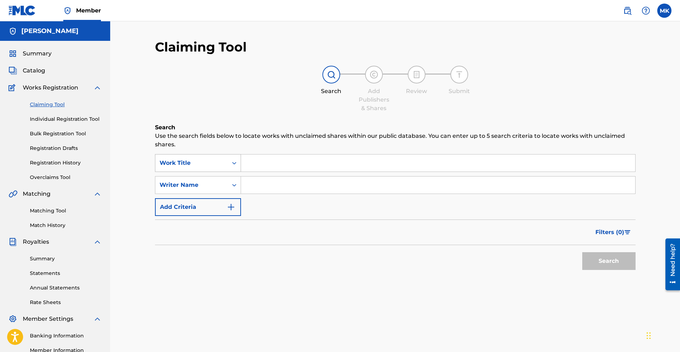
click at [234, 163] on icon "Search Form" at bounding box center [234, 163] width 7 height 7
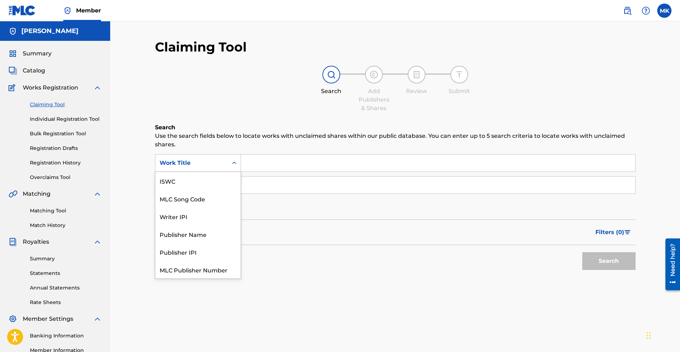
scroll to position [18, 0]
click at [280, 155] on input "Search Form" at bounding box center [438, 163] width 394 height 17
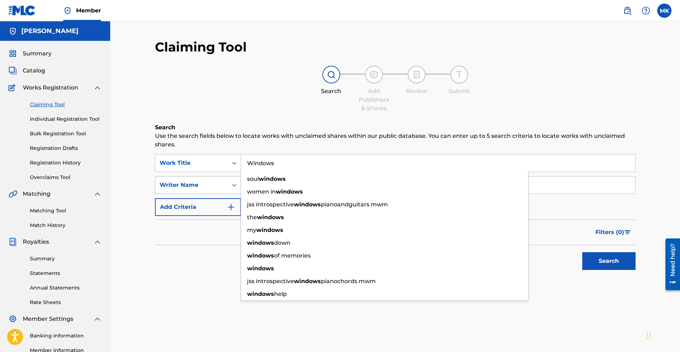
type input "Windows"
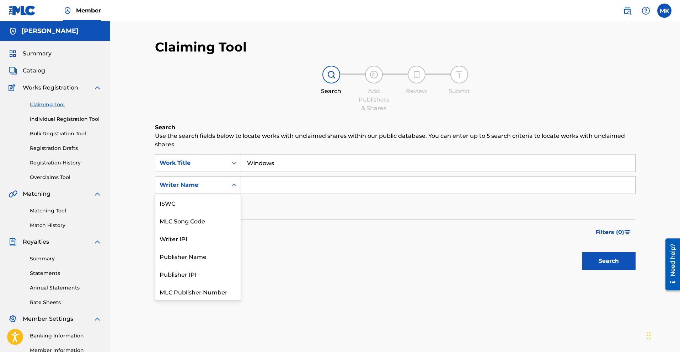
click at [214, 184] on div "Writer Name" at bounding box center [192, 185] width 64 height 9
click at [192, 220] on div "Writer IPI" at bounding box center [197, 221] width 85 height 18
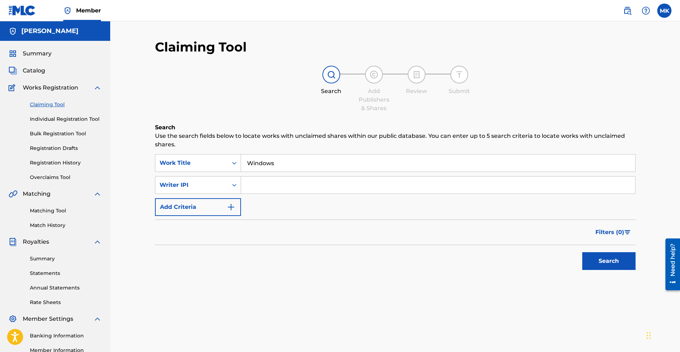
click at [271, 186] on input "Search Form" at bounding box center [438, 185] width 394 height 17
type input "00382635445"
drag, startPoint x: 605, startPoint y: 260, endPoint x: 434, endPoint y: 227, distance: 173.8
click at [424, 260] on button "Search" at bounding box center [609, 262] width 53 height 18
click at [281, 165] on input "Windows" at bounding box center [438, 163] width 394 height 17
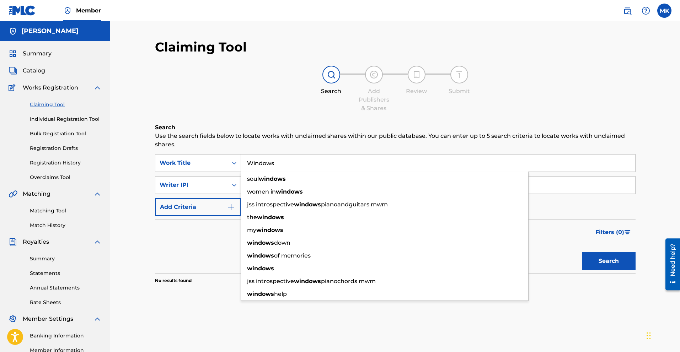
drag, startPoint x: 292, startPoint y: 164, endPoint x: 277, endPoint y: 166, distance: 14.7
click at [292, 164] on input "Windows" at bounding box center [438, 163] width 394 height 17
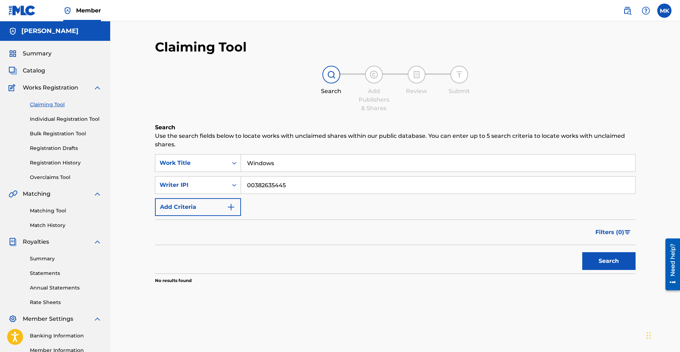
click at [213, 144] on p "Use the search fields below to locate works with unclaimed shares within our pu…" at bounding box center [395, 140] width 481 height 17
click at [246, 187] on input "00382635445" at bounding box center [438, 185] width 394 height 17
click at [332, 181] on input "00382635445" at bounding box center [438, 185] width 394 height 17
click at [334, 181] on input "00382635445" at bounding box center [438, 185] width 394 height 17
drag, startPoint x: 309, startPoint y: 186, endPoint x: 213, endPoint y: 187, distance: 95.7
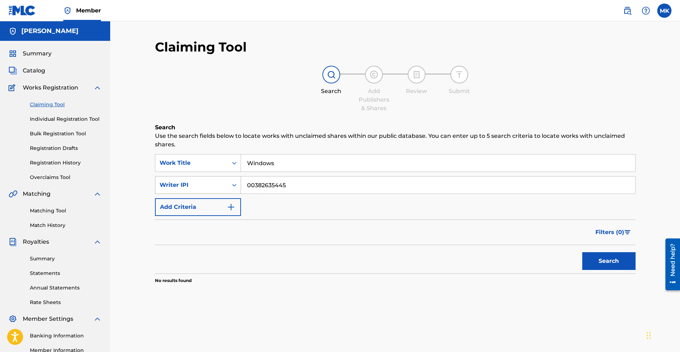
click at [213, 189] on div "SearchWithCriteria4568fb04-fdd3-4d63-bf85-daabfd71329b Writer IPI 00382635445" at bounding box center [395, 185] width 481 height 18
drag, startPoint x: 298, startPoint y: 164, endPoint x: 198, endPoint y: 149, distance: 100.8
click at [198, 149] on div "Search Use the search fields below to locate works with unclaimed shares within…" at bounding box center [395, 221] width 481 height 196
click at [59, 224] on link "Match History" at bounding box center [66, 225] width 72 height 7
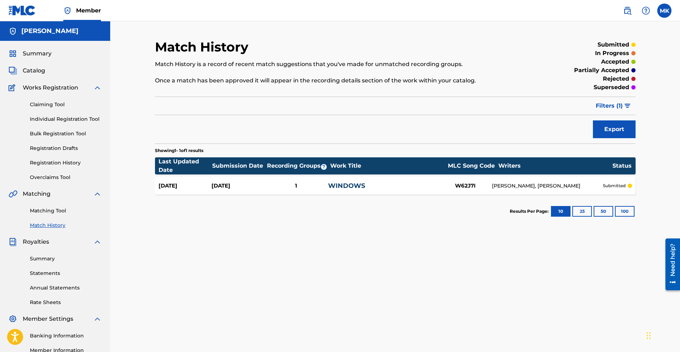
click at [67, 163] on link "Registration History" at bounding box center [66, 162] width 72 height 7
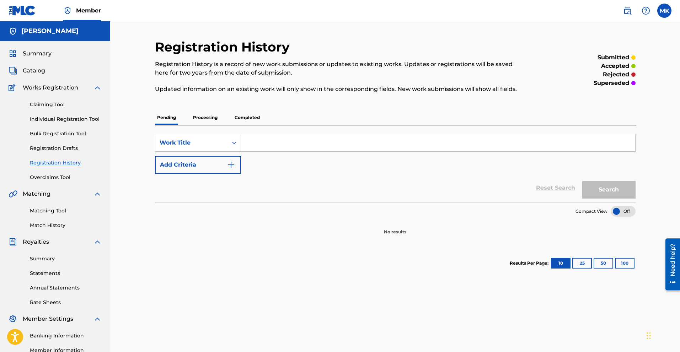
click at [258, 117] on p "Completed" at bounding box center [248, 117] width 30 height 15
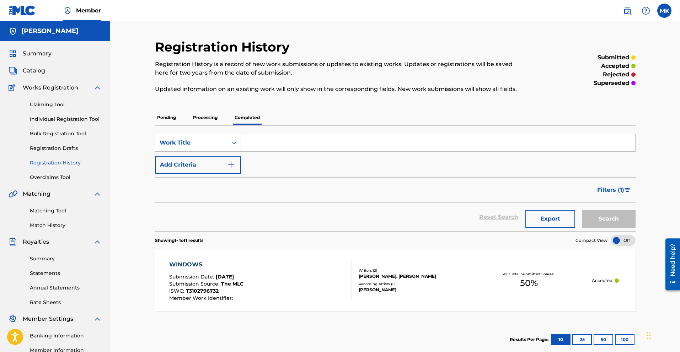
click at [61, 227] on link "Match History" at bounding box center [66, 225] width 72 height 7
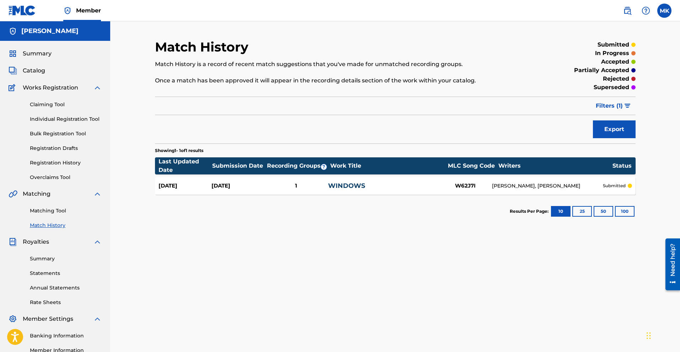
click at [424, 9] on img at bounding box center [628, 10] width 9 height 9
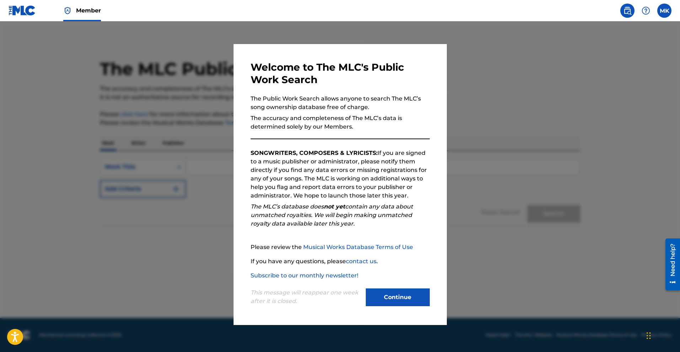
click at [390, 294] on button "Continue" at bounding box center [398, 298] width 64 height 18
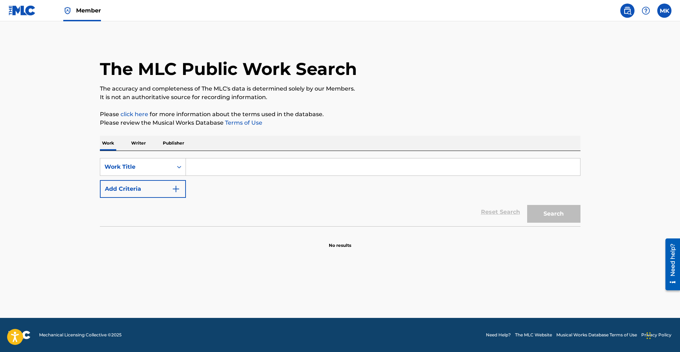
click at [211, 171] on input "Search Form" at bounding box center [383, 167] width 394 height 17
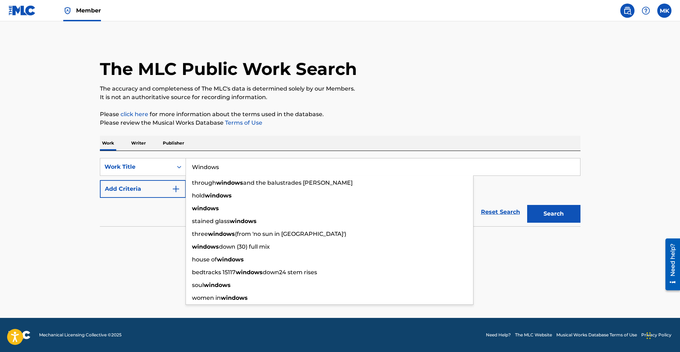
type input "Windows"
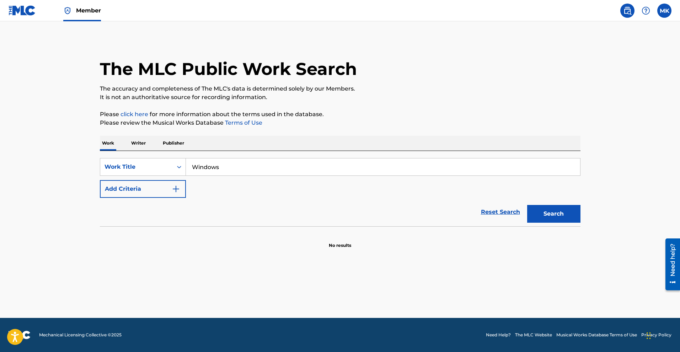
click at [189, 192] on div "SearchWithCriteria1d521a5c-bbda-4848-af67-a5a764a6845f Work Title Windows Add C…" at bounding box center [340, 178] width 481 height 40
click at [172, 189] on img "Search Form" at bounding box center [176, 189] width 9 height 9
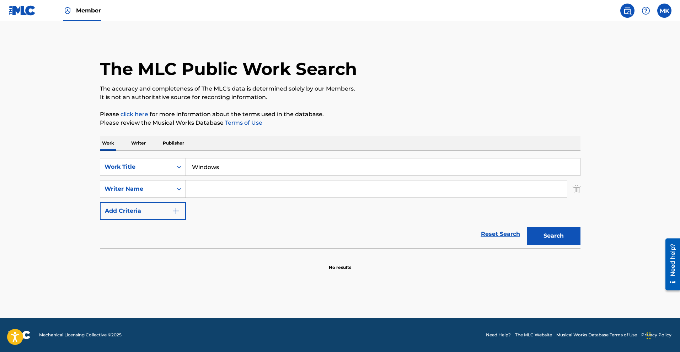
click at [179, 187] on icon "Search Form" at bounding box center [179, 189] width 7 height 7
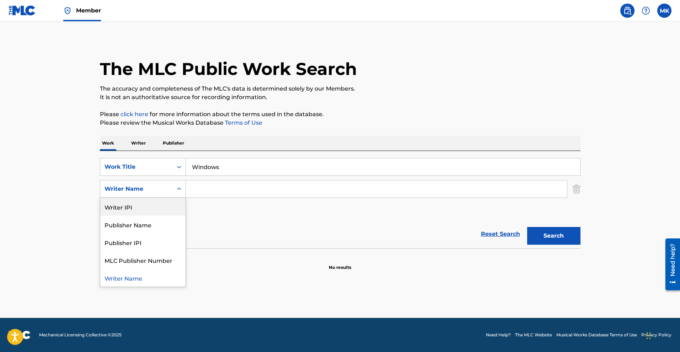
click at [131, 211] on div "Writer IPI" at bounding box center [142, 207] width 85 height 18
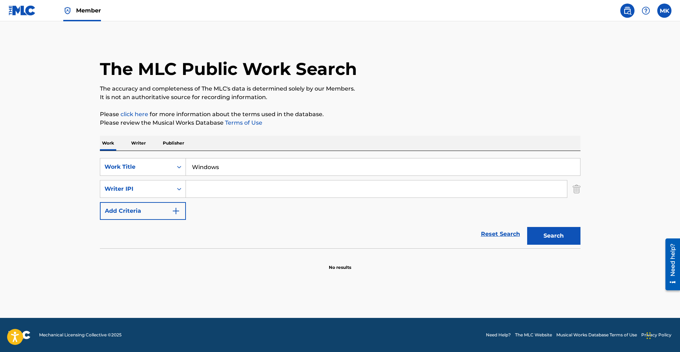
click at [226, 187] on input "Search Form" at bounding box center [376, 189] width 381 height 17
type input "00382635445"
click at [192, 190] on input "00382635445" at bounding box center [376, 189] width 381 height 17
click at [251, 188] on input "00382635445" at bounding box center [376, 189] width 381 height 17
click at [424, 233] on button "Search" at bounding box center [554, 236] width 53 height 18
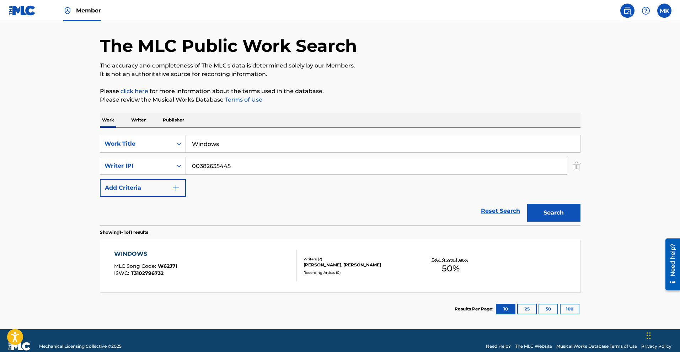
scroll to position [35, 0]
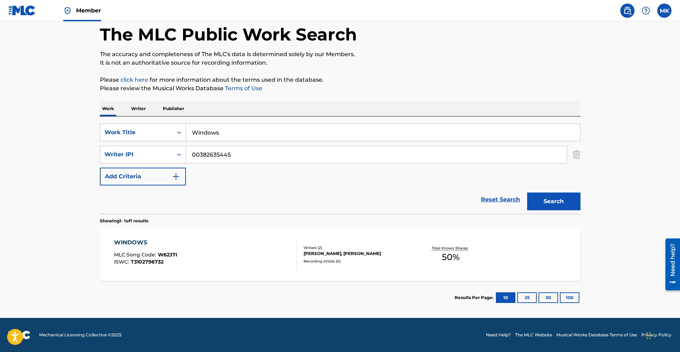
click at [424, 254] on span "50 %" at bounding box center [451, 257] width 18 height 13
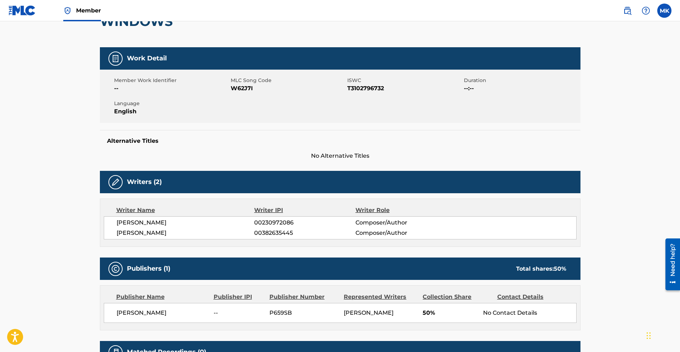
scroll to position [158, 0]
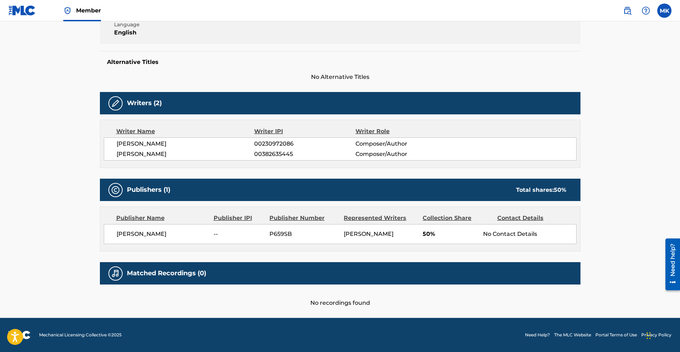
click at [221, 274] on div "Matched Recordings (0)" at bounding box center [340, 274] width 481 height 22
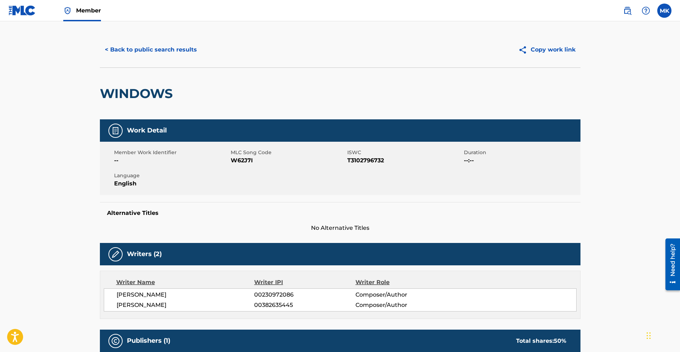
scroll to position [0, 0]
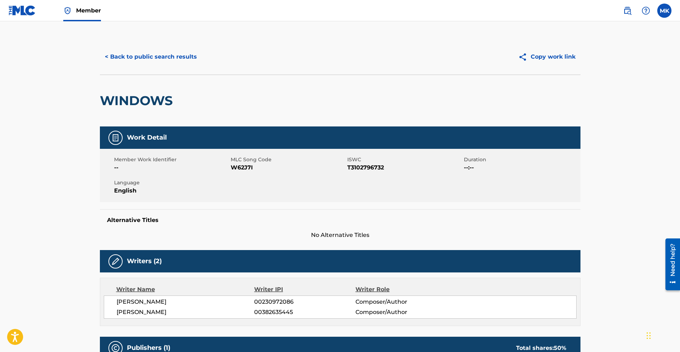
click at [147, 61] on button "< Back to public search results" at bounding box center [151, 57] width 102 height 18
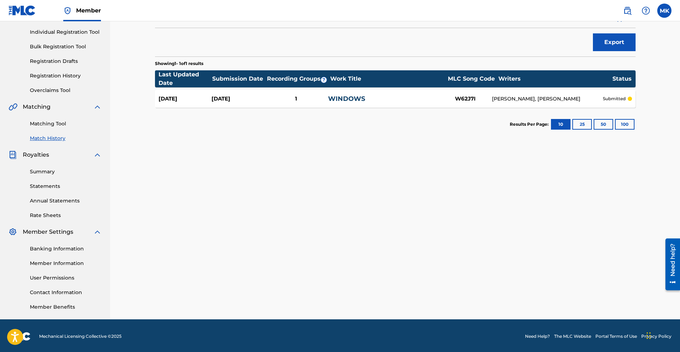
scroll to position [89, 0]
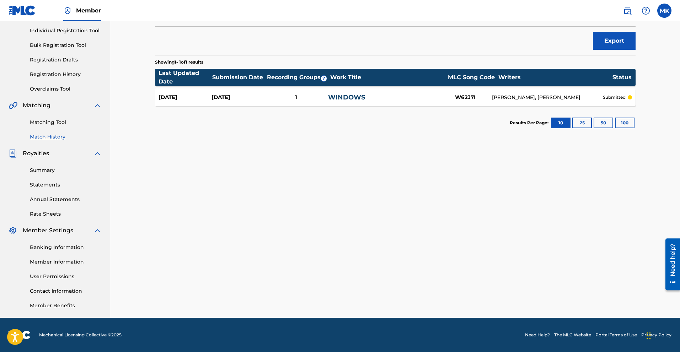
click at [424, 269] on div "Need help?" at bounding box center [673, 260] width 10 height 33
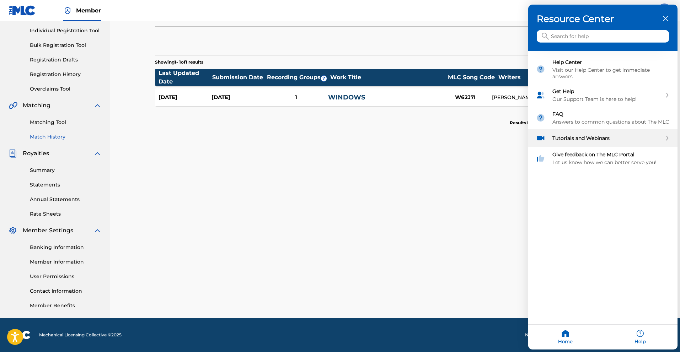
click at [424, 136] on div "Tutorials and Webinars" at bounding box center [608, 138] width 110 height 6
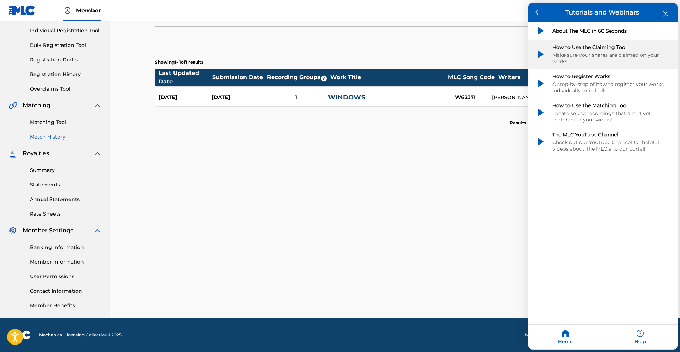
click at [424, 48] on div "How to Use the Claiming Tool" at bounding box center [611, 47] width 117 height 6
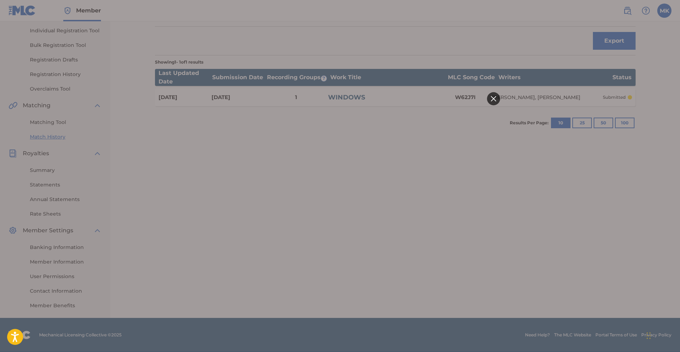
scroll to position [0, 0]
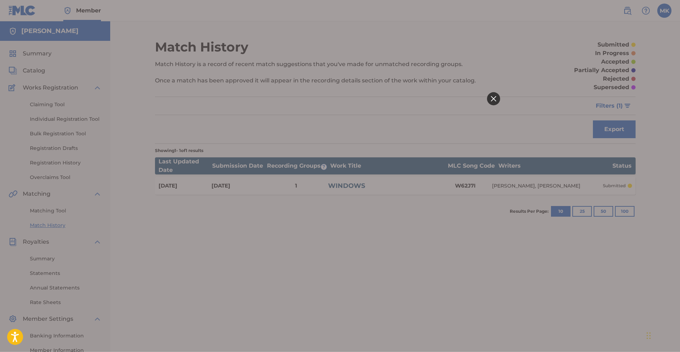
click at [424, 294] on html at bounding box center [340, 176] width 320 height 352
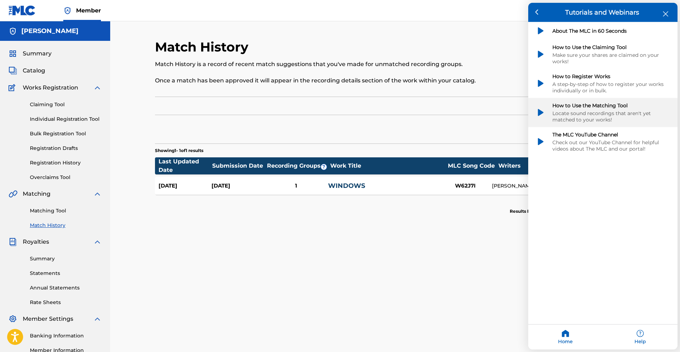
click at [424, 116] on div "Locate sound recordings that aren't yet matched to your works!" at bounding box center [611, 116] width 117 height 13
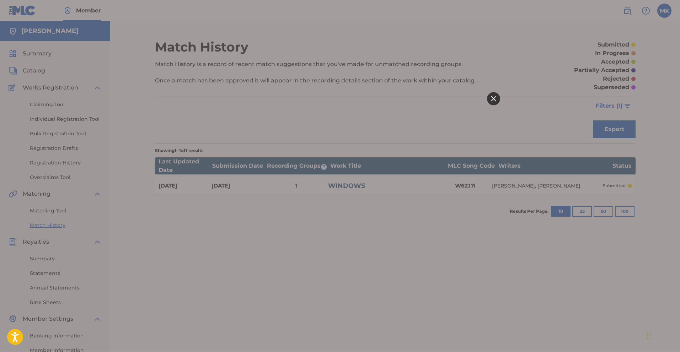
click at [382, 265] on html at bounding box center [340, 176] width 320 height 352
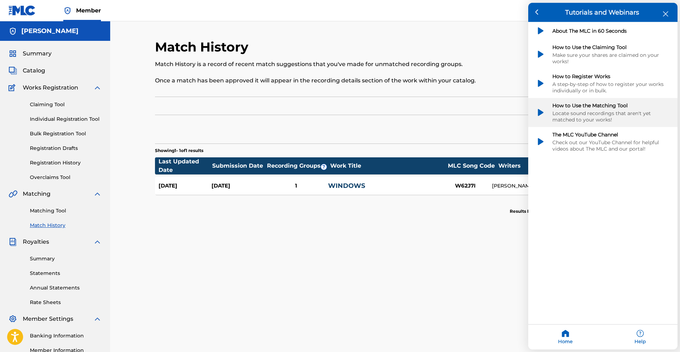
click at [424, 114] on div "Locate sound recordings that aren't yet matched to your works!" at bounding box center [611, 116] width 117 height 13
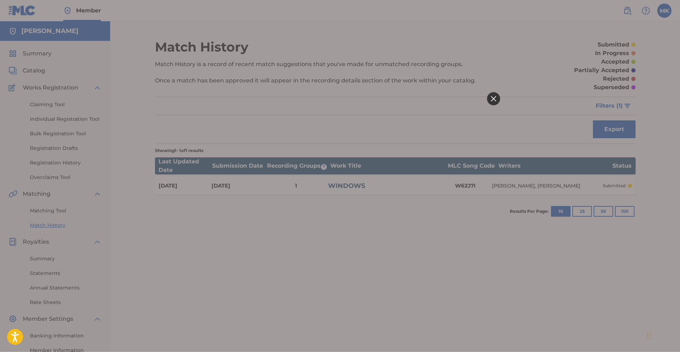
click at [424, 98] on div at bounding box center [493, 98] width 13 height 13
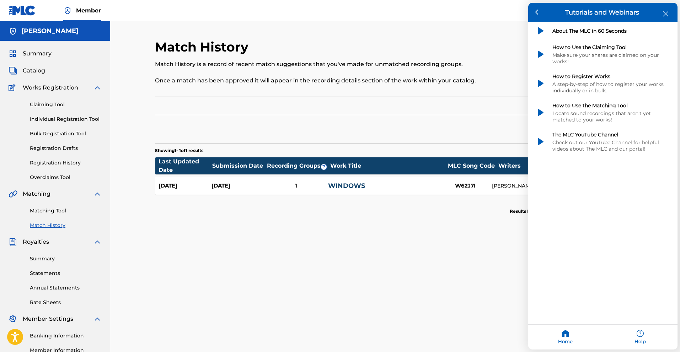
click at [362, 254] on div at bounding box center [340, 176] width 680 height 352
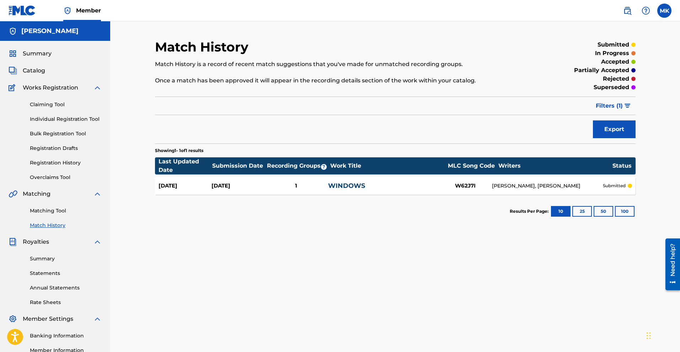
click at [424, 263] on div "Need help?" at bounding box center [673, 264] width 15 height 52
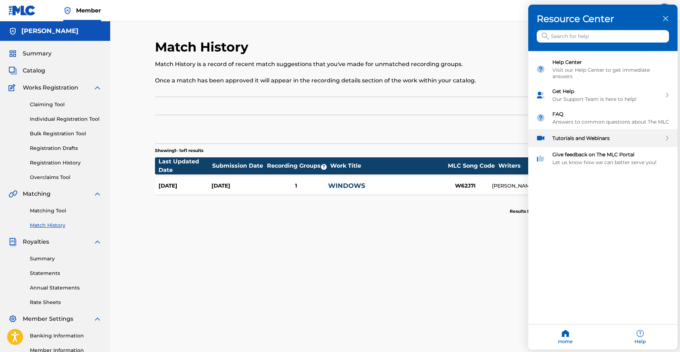
click at [424, 139] on div "Tutorials and Webinars" at bounding box center [608, 138] width 110 height 6
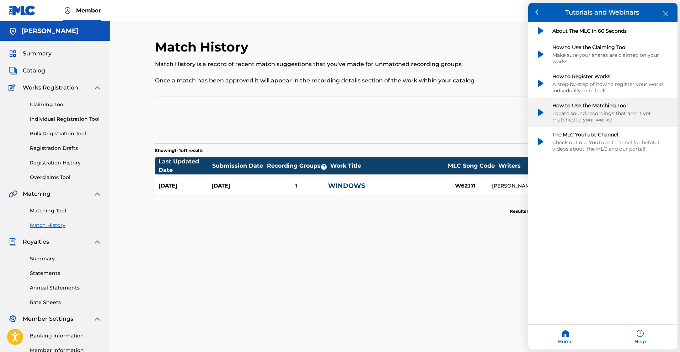
click at [424, 108] on div "How to Use the Matching Tool" at bounding box center [611, 105] width 117 height 6
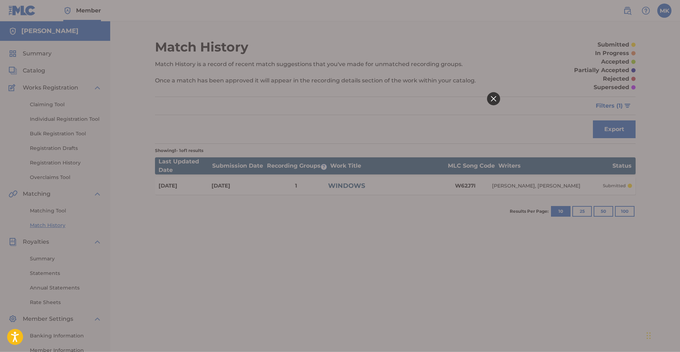
click at [424, 101] on icon at bounding box center [493, 98] width 5 height 5
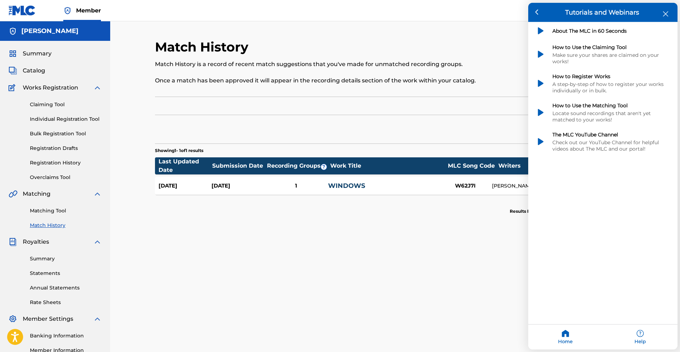
click at [424, 287] on div at bounding box center [340, 176] width 680 height 352
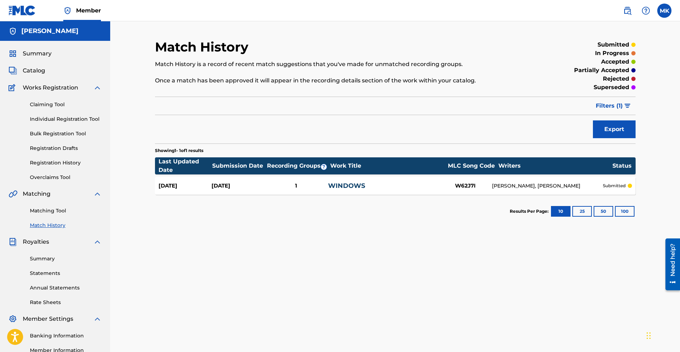
drag, startPoint x: 177, startPoint y: 250, endPoint x: 162, endPoint y: 237, distance: 20.2
click at [179, 250] on div "Match History Match History is a record of recent match suggestions that you've…" at bounding box center [396, 223] width 498 height 368
click at [48, 209] on link "Matching Tool" at bounding box center [66, 210] width 72 height 7
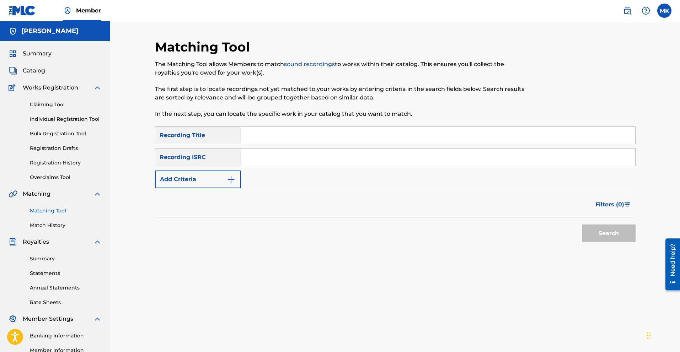
click at [424, 263] on div "Need help?" at bounding box center [673, 260] width 10 height 33
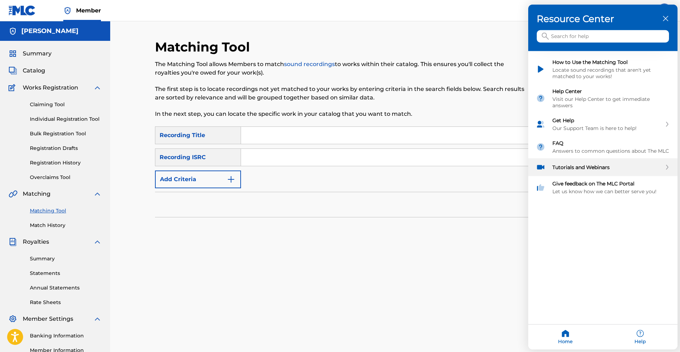
click at [424, 168] on div "Tutorials and Webinars" at bounding box center [608, 167] width 110 height 6
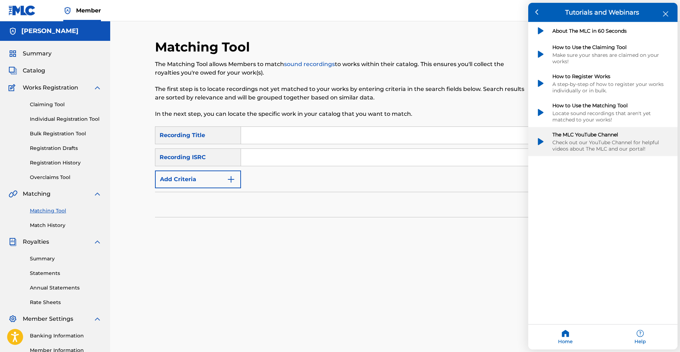
click at [424, 148] on div "Check out our YouTube Channel for helpful videos about The MLC and our portal!" at bounding box center [611, 145] width 117 height 13
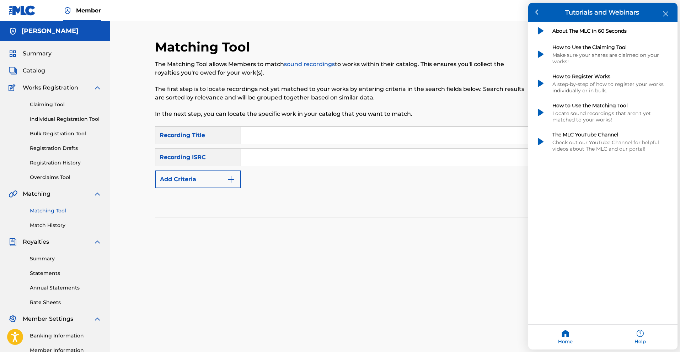
click at [375, 294] on div at bounding box center [340, 176] width 680 height 352
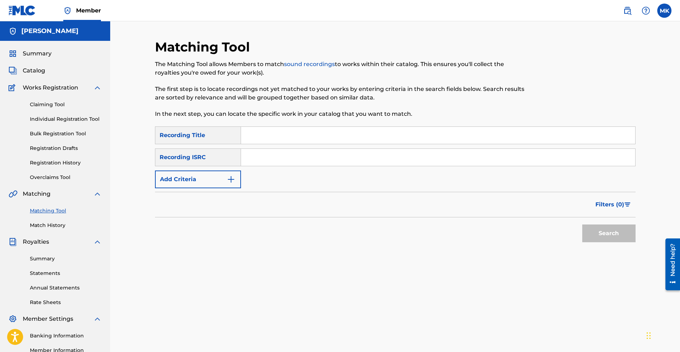
click at [51, 134] on link "Bulk Registration Tool" at bounding box center [66, 133] width 72 height 7
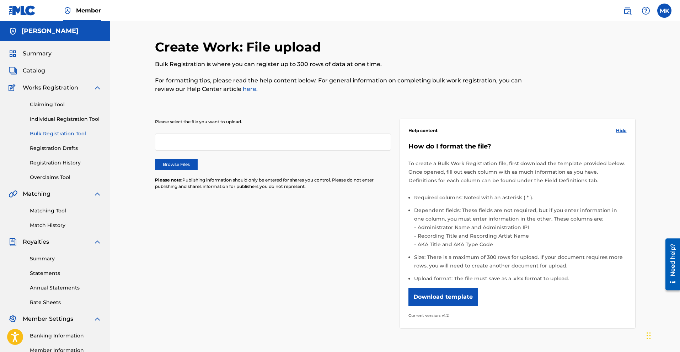
click at [424, 294] on div "How do I format the file? To create a Bulk Work Registration file, first downlo…" at bounding box center [518, 231] width 218 height 177
click at [424, 294] on button "Download template" at bounding box center [443, 297] width 69 height 18
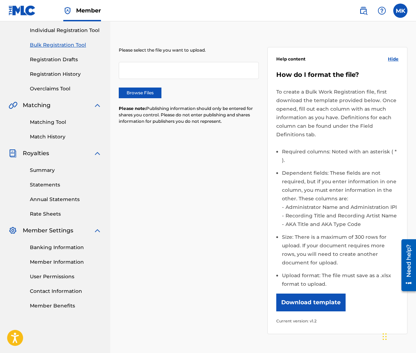
scroll to position [107, 0]
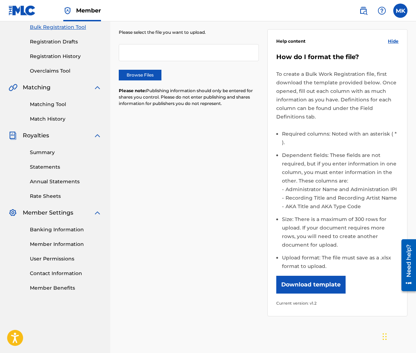
drag, startPoint x: 74, startPoint y: 245, endPoint x: 86, endPoint y: 249, distance: 12.6
click at [74, 245] on link "Member Information" at bounding box center [66, 243] width 72 height 7
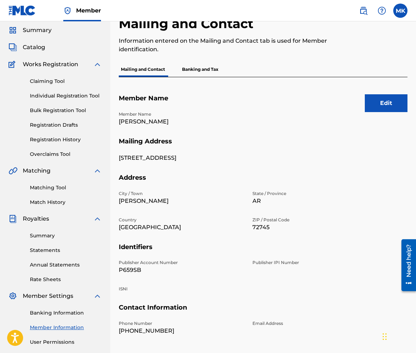
scroll to position [36, 0]
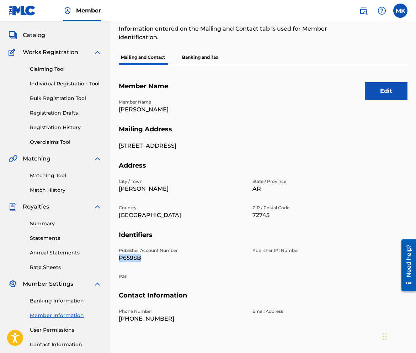
drag, startPoint x: 141, startPoint y: 259, endPoint x: 118, endPoint y: 260, distance: 22.1
click at [118, 260] on div "Mailing and Contact Information entered on the Mailing and Contact tab is used …" at bounding box center [263, 188] width 306 height 368
copy p "P659SB"
click at [54, 99] on link "Bulk Registration Tool" at bounding box center [66, 98] width 72 height 7
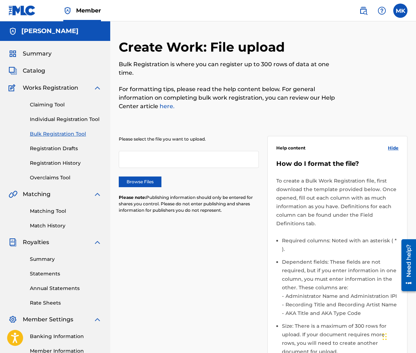
click at [146, 186] on label "Browse Files" at bounding box center [140, 181] width 43 height 11
click at [0, 0] on input "Browse Files" at bounding box center [0, 0] width 0 height 0
click at [205, 185] on div "Browse Files" at bounding box center [189, 181] width 140 height 11
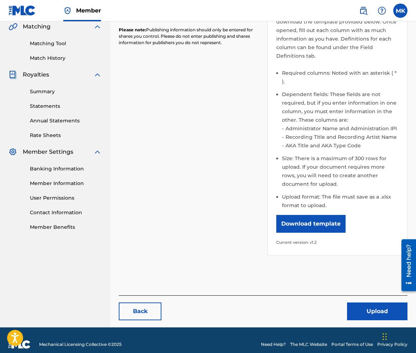
click at [363, 294] on button "Upload" at bounding box center [377, 311] width 60 height 18
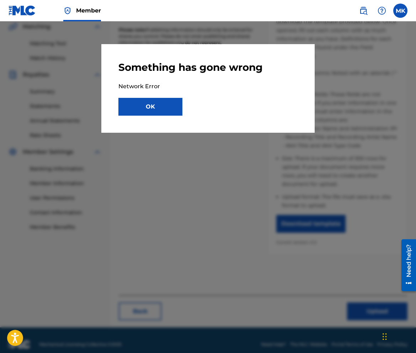
click at [166, 111] on button "OK" at bounding box center [150, 107] width 64 height 18
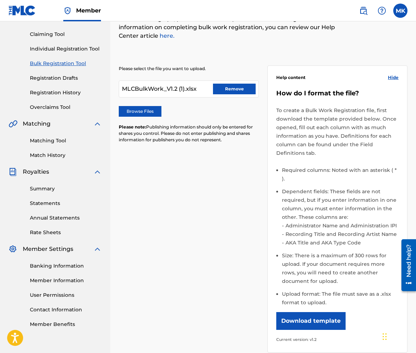
scroll to position [71, 0]
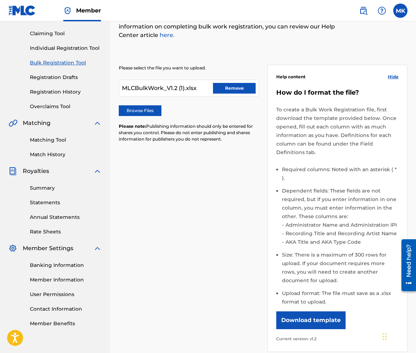
click at [226, 90] on button "Remove" at bounding box center [234, 88] width 43 height 11
click at [136, 108] on label "Browse Files" at bounding box center [140, 110] width 43 height 11
click at [0, 0] on input "Browse Files" at bounding box center [0, 0] width 0 height 0
click at [207, 244] on div "Please select the file you want to upload. MLCBulkWork.xlsx Remove Browse Files…" at bounding box center [263, 204] width 289 height 313
click at [296, 294] on button "Download template" at bounding box center [310, 320] width 69 height 18
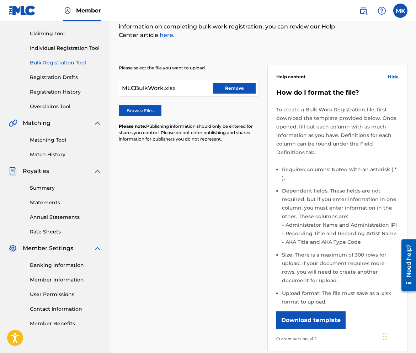
click at [189, 211] on div "Please select the file you want to upload. MLCBulkWork.xlsx Remove Browse Files…" at bounding box center [263, 204] width 289 height 313
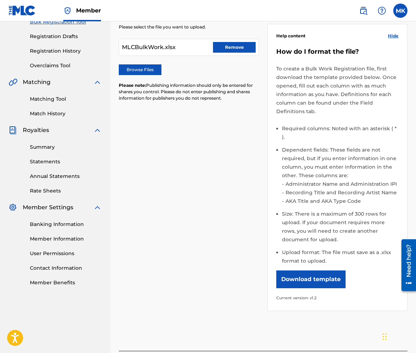
scroll to position [168, 0]
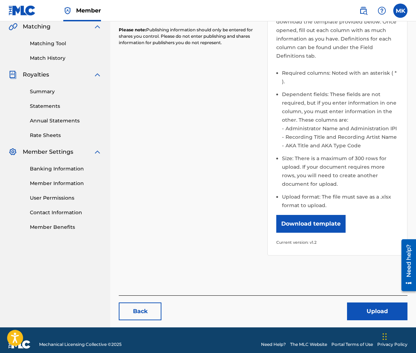
click at [393, 294] on button "Upload" at bounding box center [377, 311] width 60 height 18
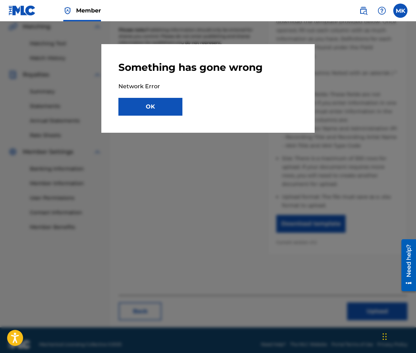
click at [160, 106] on button "OK" at bounding box center [150, 107] width 64 height 18
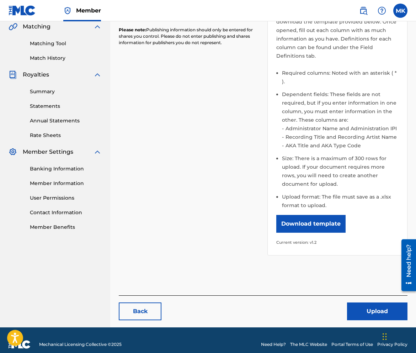
click at [193, 192] on div "Please select the file you want to upload. MLCBulkWork.xlsx Remove Browse Files…" at bounding box center [263, 107] width 289 height 313
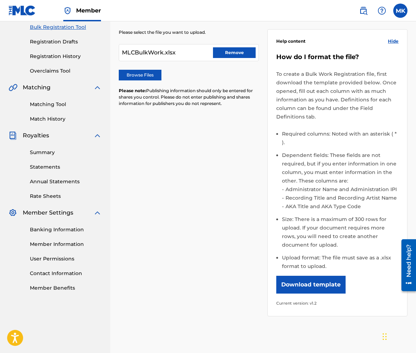
scroll to position [0, 0]
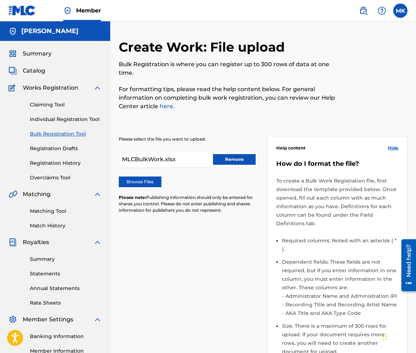
click at [191, 158] on div "MLCBulkWork.xlsx Remove" at bounding box center [189, 159] width 140 height 17
drag, startPoint x: 264, startPoint y: 107, endPoint x: 147, endPoint y: 117, distance: 117.8
click at [262, 105] on p "For formatting tips, please read the help content below. For general informatio…" at bounding box center [230, 98] width 222 height 26
click at [75, 135] on link "Bulk Registration Tool" at bounding box center [66, 133] width 72 height 7
click at [348, 99] on div at bounding box center [374, 79] width 67 height 80
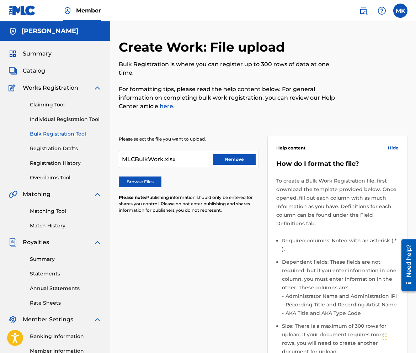
click at [58, 148] on link "Registration Drafts" at bounding box center [66, 148] width 72 height 7
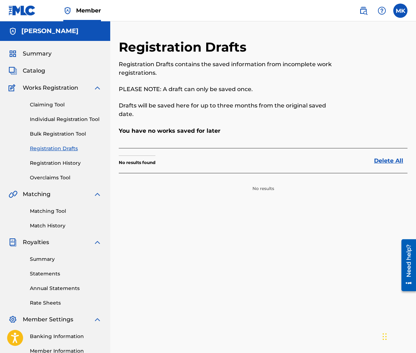
click at [60, 132] on link "Bulk Registration Tool" at bounding box center [66, 133] width 72 height 7
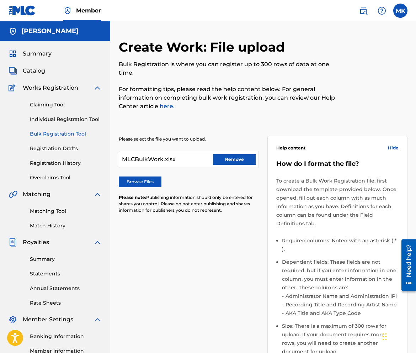
click at [232, 108] on p "For formatting tips, please read the help content below. For general informatio…" at bounding box center [230, 98] width 222 height 26
click at [237, 157] on button "Remove" at bounding box center [234, 159] width 43 height 11
click at [55, 149] on link "Registration Drafts" at bounding box center [66, 148] width 72 height 7
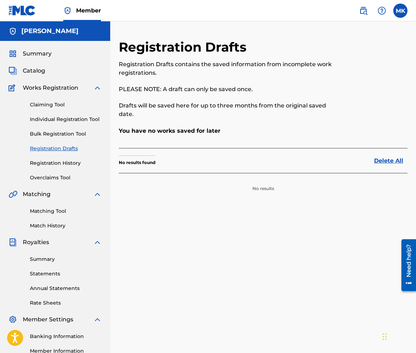
click at [57, 134] on link "Bulk Registration Tool" at bounding box center [66, 133] width 72 height 7
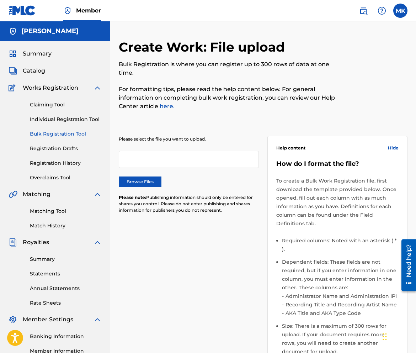
click at [159, 161] on div at bounding box center [189, 159] width 140 height 17
click at [146, 182] on label "Browse Files" at bounding box center [140, 181] width 43 height 11
click at [0, 0] on input "Browse Files" at bounding box center [0, 0] width 0 height 0
click at [200, 185] on div "Browse Files" at bounding box center [189, 181] width 140 height 11
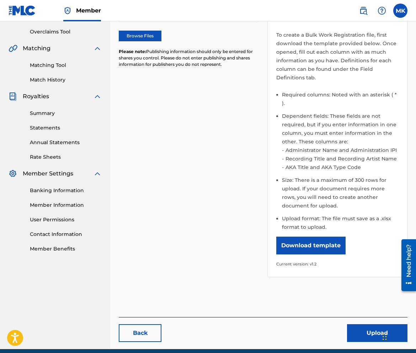
scroll to position [168, 0]
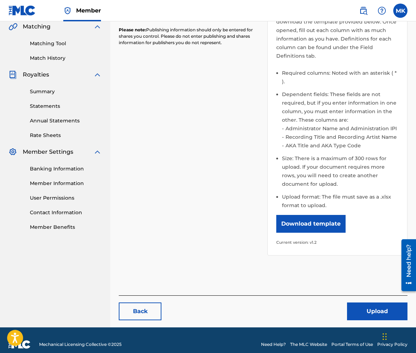
click at [365, 294] on button "Upload" at bounding box center [377, 311] width 60 height 18
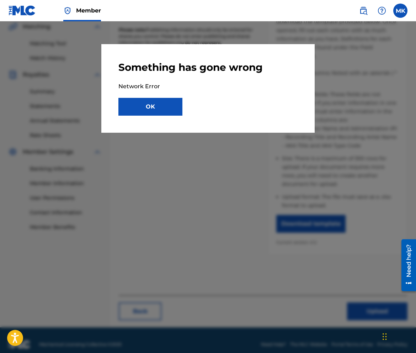
click at [153, 111] on button "OK" at bounding box center [150, 107] width 64 height 18
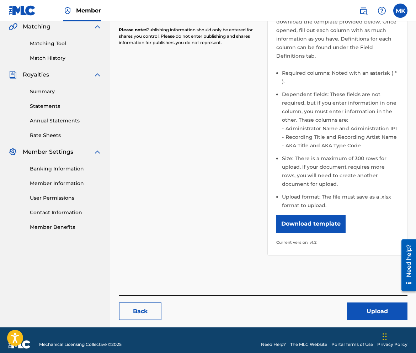
drag, startPoint x: 218, startPoint y: 198, endPoint x: 210, endPoint y: 187, distance: 13.9
click at [217, 197] on div "Please select the file you want to upload. MLCBulkWork.xlsx Remove Browse Files…" at bounding box center [263, 107] width 289 height 313
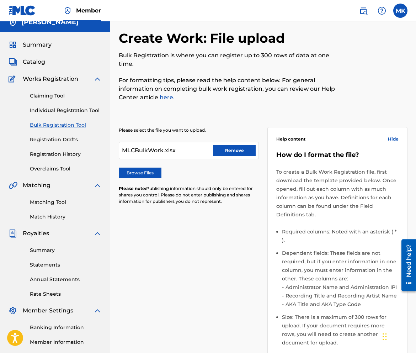
scroll to position [0, 0]
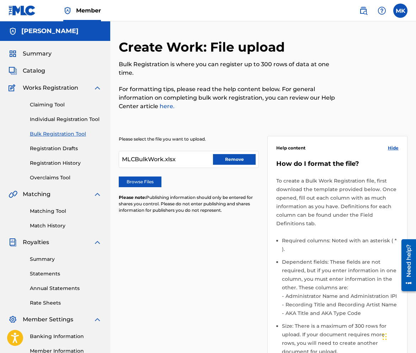
click at [396, 148] on span "Hide" at bounding box center [393, 148] width 11 height 6
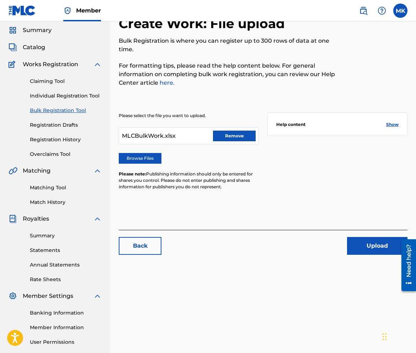
scroll to position [36, 0]
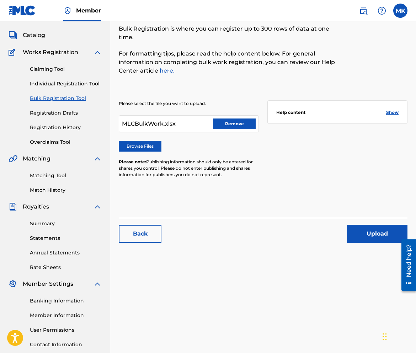
click at [190, 125] on div "MLCBulkWork.xlsx Remove" at bounding box center [189, 123] width 140 height 17
click at [176, 124] on div "MLCBulkWork.xlsx Remove" at bounding box center [189, 123] width 140 height 17
click at [177, 123] on div "MLCBulkWork.xlsx Remove" at bounding box center [189, 123] width 140 height 17
click at [131, 124] on span "MLCBulkWork.xlsx" at bounding box center [149, 124] width 54 height 9
drag, startPoint x: 127, startPoint y: 124, endPoint x: 252, endPoint y: 108, distance: 126.5
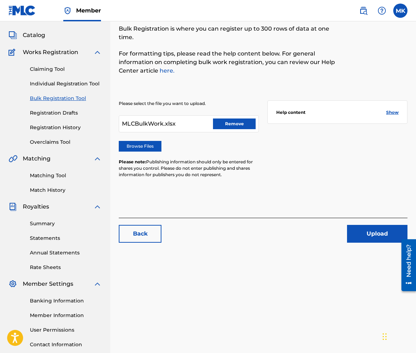
click at [134, 123] on span "MLCBulkWork.xlsx" at bounding box center [149, 124] width 54 height 9
click at [396, 113] on span "Show" at bounding box center [392, 112] width 12 height 6
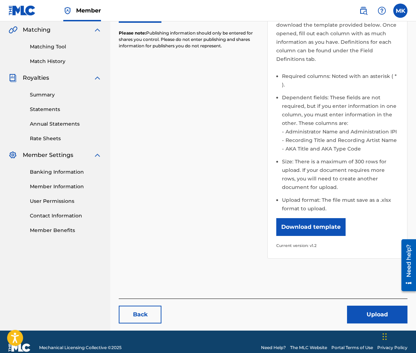
scroll to position [168, 0]
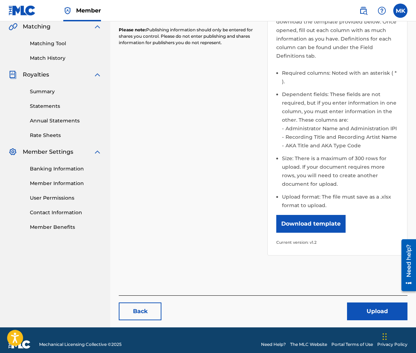
click at [203, 196] on div "Please select the file you want to upload. MLCBulkWork.xlsx Remove Browse Files…" at bounding box center [263, 107] width 289 height 313
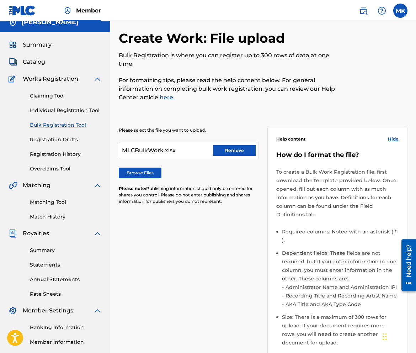
scroll to position [0, 0]
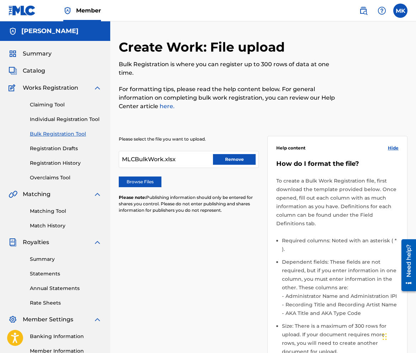
click at [186, 161] on div "MLCBulkWork.xlsx Remove" at bounding box center [189, 159] width 140 height 17
click at [149, 158] on span "MLCBulkWork.xlsx" at bounding box center [149, 159] width 54 height 9
click at [158, 159] on span "MLCBulkWork.xlsx" at bounding box center [149, 159] width 54 height 9
click at [155, 181] on label "Browse Files" at bounding box center [140, 181] width 43 height 11
click at [0, 0] on input "Browse Files" at bounding box center [0, 0] width 0 height 0
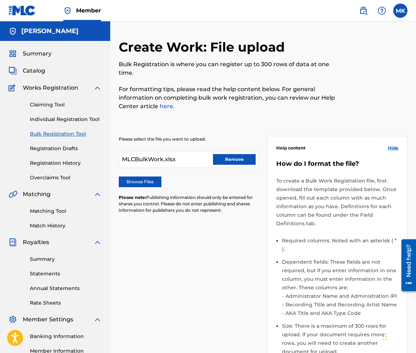
click at [196, 186] on div "Browse Files" at bounding box center [189, 181] width 140 height 11
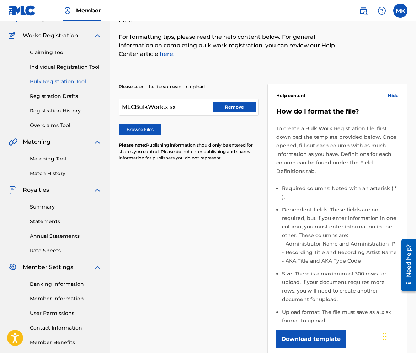
scroll to position [168, 0]
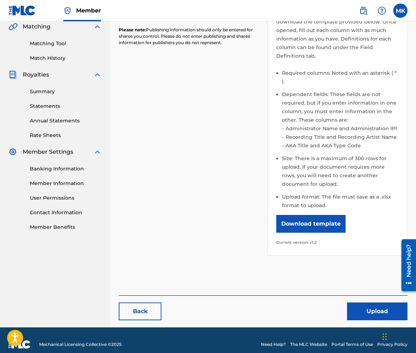
click at [372, 294] on button "Upload" at bounding box center [377, 311] width 60 height 18
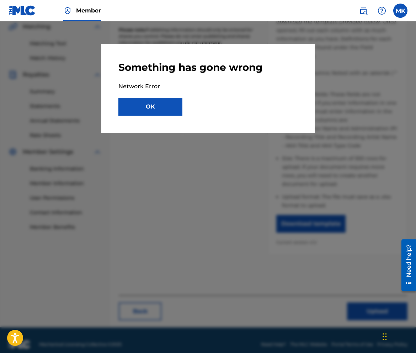
click at [163, 108] on button "OK" at bounding box center [150, 107] width 64 height 18
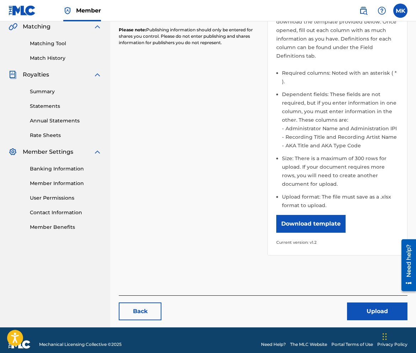
click at [178, 166] on div "Please select the file you want to upload. MLCBulkWork.xlsx Remove Browse Files…" at bounding box center [263, 107] width 289 height 313
